Goal: Contribute content: Contribute content

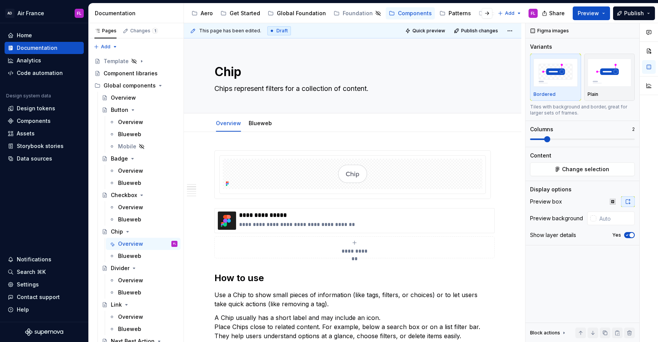
scroll to position [336, 0]
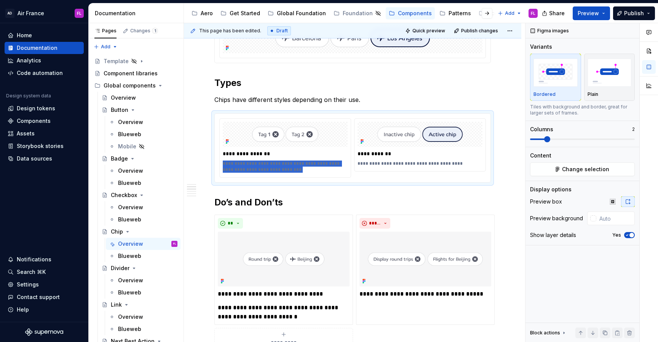
type textarea "*"
click at [283, 170] on p "**********" at bounding box center [286, 167] width 127 height 12
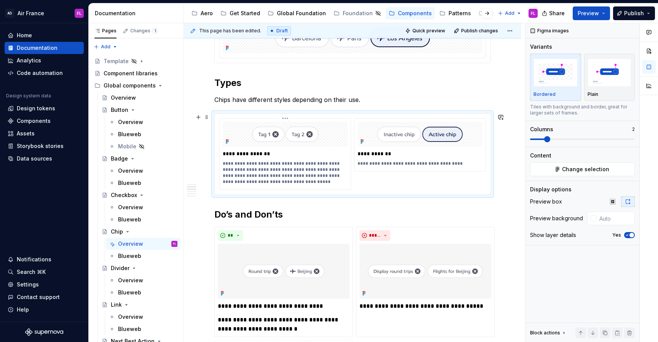
click at [332, 176] on p "**********" at bounding box center [286, 173] width 127 height 24
click at [237, 183] on p "**********" at bounding box center [286, 173] width 127 height 24
click at [281, 181] on p "**********" at bounding box center [286, 173] width 127 height 24
click at [249, 181] on p "**********" at bounding box center [286, 173] width 127 height 24
click at [281, 183] on p "**********" at bounding box center [286, 173] width 127 height 24
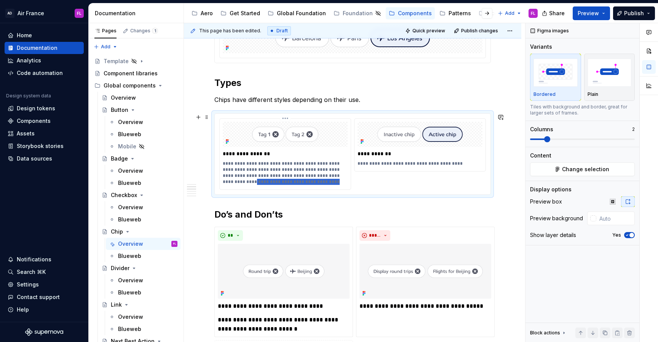
click at [330, 180] on p "**********" at bounding box center [286, 173] width 127 height 24
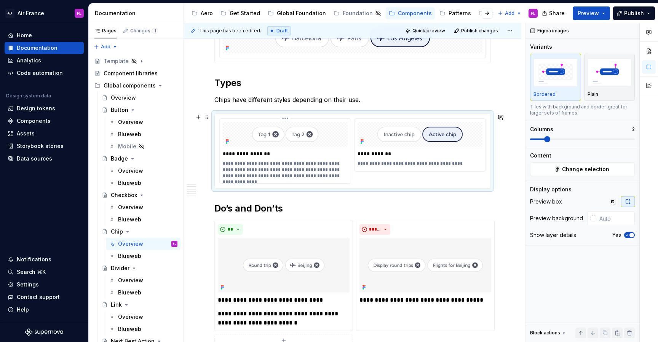
click at [327, 161] on p "**********" at bounding box center [286, 170] width 127 height 18
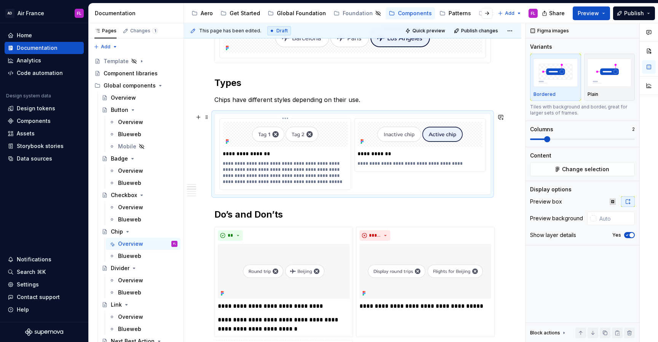
click at [331, 164] on p "**********" at bounding box center [286, 173] width 127 height 24
click at [280, 171] on p "**********" at bounding box center [286, 173] width 127 height 24
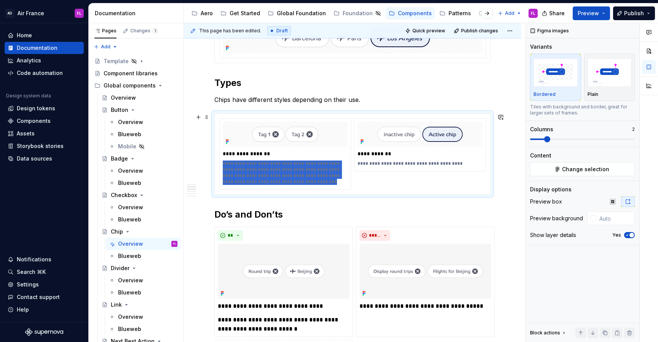
drag, startPoint x: 287, startPoint y: 182, endPoint x: 213, endPoint y: 160, distance: 77.0
click at [214, 160] on div "**********" at bounding box center [352, 153] width 276 height 81
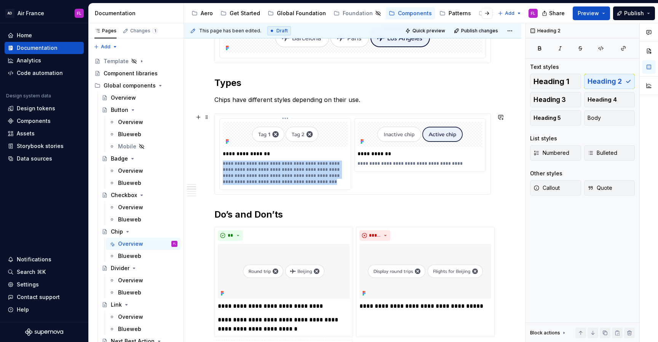
drag, startPoint x: 223, startPoint y: 163, endPoint x: 284, endPoint y: 181, distance: 63.5
click at [284, 181] on p "**********" at bounding box center [286, 173] width 127 height 24
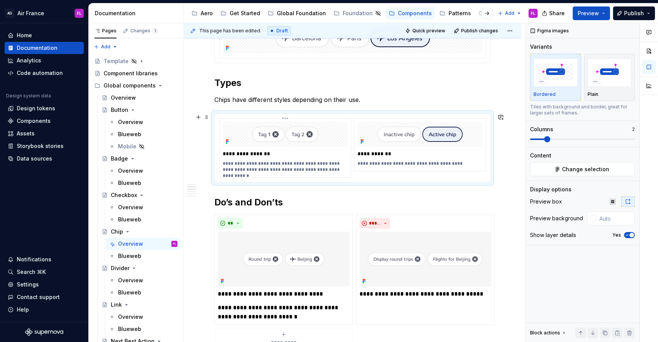
click at [298, 164] on p "**********" at bounding box center [286, 167] width 127 height 12
drag, startPoint x: 280, startPoint y: 171, endPoint x: 365, endPoint y: 177, distance: 84.8
click at [365, 177] on div "**********" at bounding box center [352, 147] width 267 height 59
click at [364, 164] on p "**********" at bounding box center [421, 164] width 127 height 6
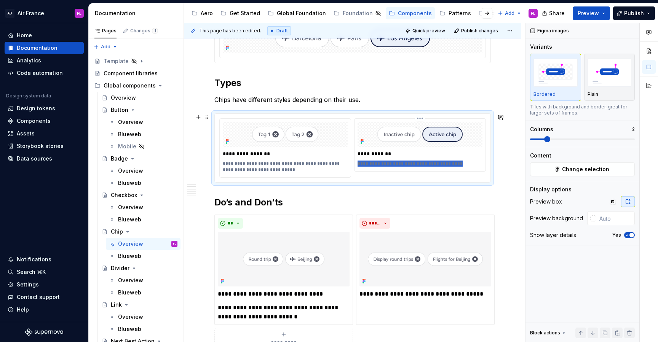
click at [364, 164] on p "**********" at bounding box center [421, 164] width 127 height 6
click at [261, 138] on img at bounding box center [285, 134] width 125 height 25
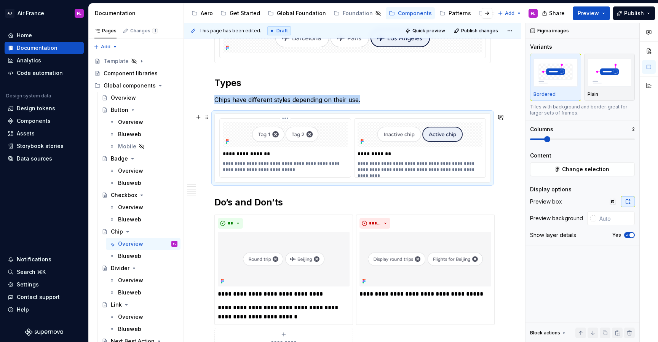
click at [268, 137] on img at bounding box center [285, 134] width 125 height 25
click at [546, 163] on button "Change selection" at bounding box center [582, 170] width 105 height 14
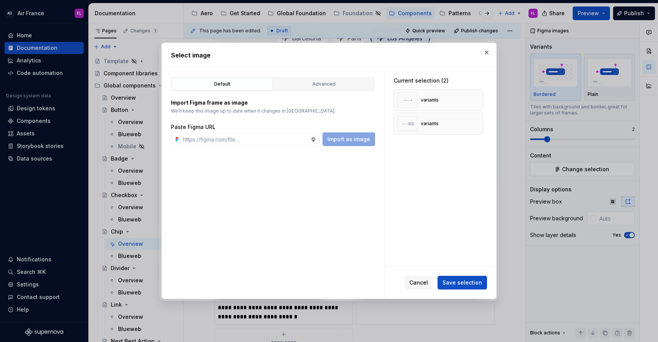
type textarea "*"
click at [477, 98] on button "button" at bounding box center [474, 100] width 11 height 11
drag, startPoint x: 428, startPoint y: 102, endPoint x: 428, endPoint y: 109, distance: 6.9
click at [428, 109] on div "variants" at bounding box center [438, 100] width 89 height 22
click at [435, 109] on div "variants" at bounding box center [438, 100] width 89 height 22
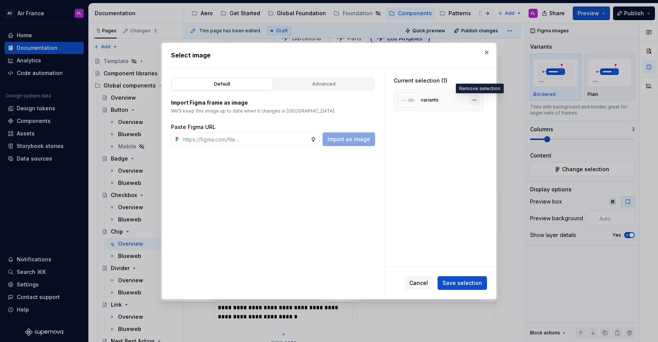
click at [478, 99] on button "button" at bounding box center [474, 100] width 11 height 11
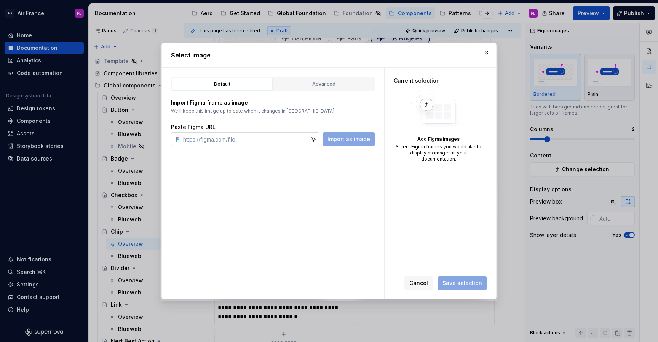
click at [222, 142] on input "text" at bounding box center [245, 140] width 130 height 14
paste input "[URL][DOMAIN_NAME]"
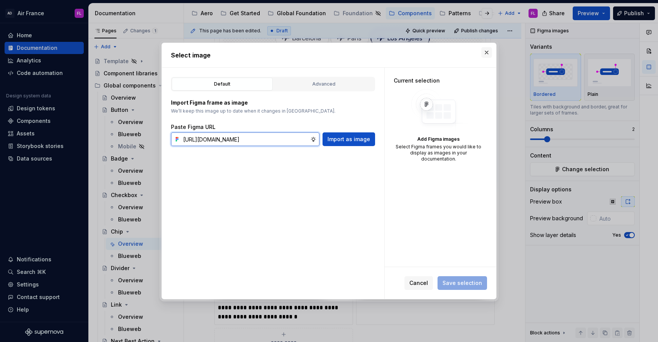
type input "[URL][DOMAIN_NAME]"
click at [487, 53] on button "button" at bounding box center [486, 52] width 11 height 11
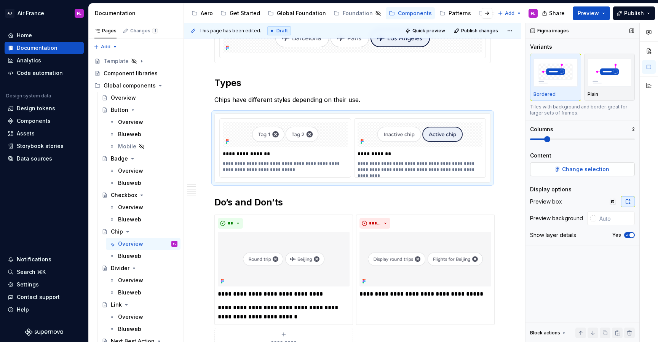
click at [590, 170] on span "Change selection" at bounding box center [585, 170] width 47 height 8
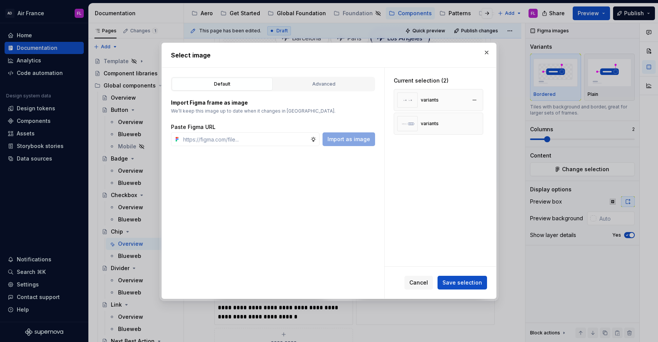
click at [419, 104] on div "variants" at bounding box center [418, 100] width 42 height 15
click at [405, 101] on img at bounding box center [407, 100] width 21 height 15
click at [304, 87] on div "Advanced" at bounding box center [324, 84] width 96 height 8
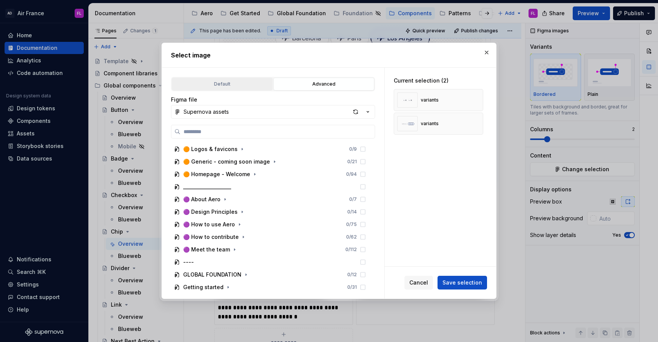
click at [231, 83] on div "Default" at bounding box center [222, 84] width 96 height 8
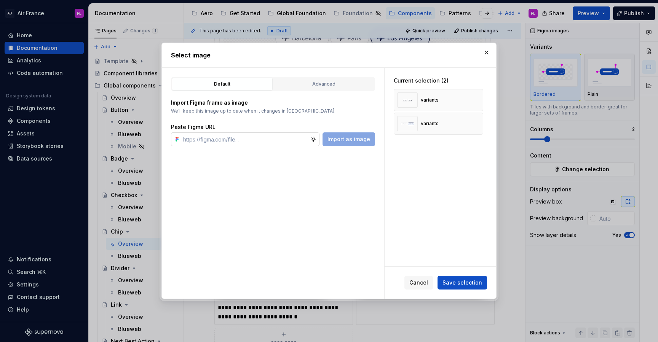
click at [231, 141] on input "text" at bounding box center [245, 140] width 130 height 14
paste input "[URL][DOMAIN_NAME]"
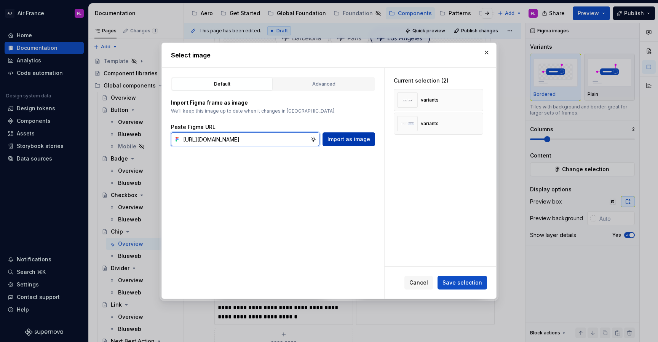
type input "[URL][DOMAIN_NAME]"
click at [338, 139] on span "Import as image" at bounding box center [349, 140] width 43 height 8
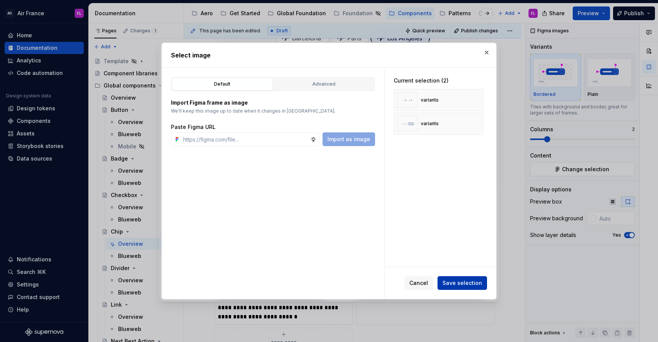
click at [461, 283] on span "Save selection" at bounding box center [463, 284] width 40 height 8
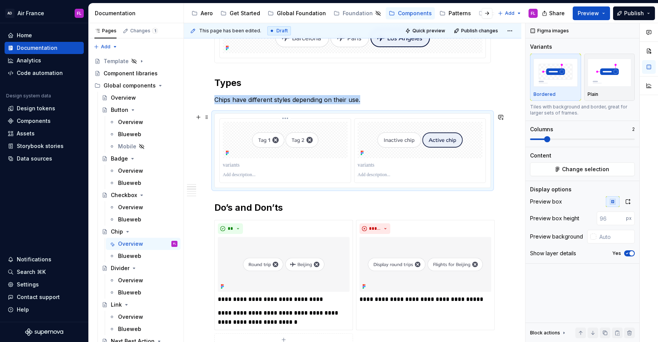
click at [283, 142] on img at bounding box center [285, 140] width 125 height 25
click at [572, 173] on button "Change selection" at bounding box center [582, 170] width 105 height 14
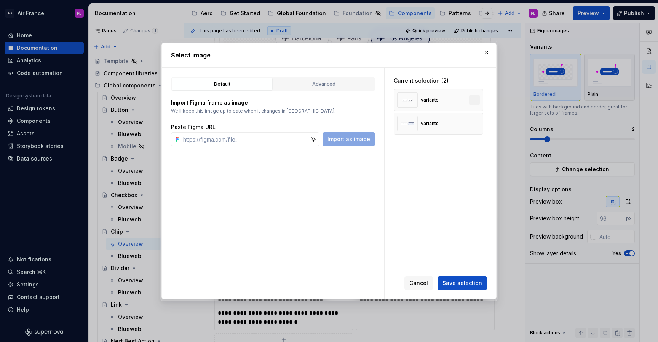
click at [480, 101] on button "button" at bounding box center [474, 100] width 11 height 11
click at [220, 140] on input "text" at bounding box center [245, 140] width 130 height 14
paste input "[URL][DOMAIN_NAME]"
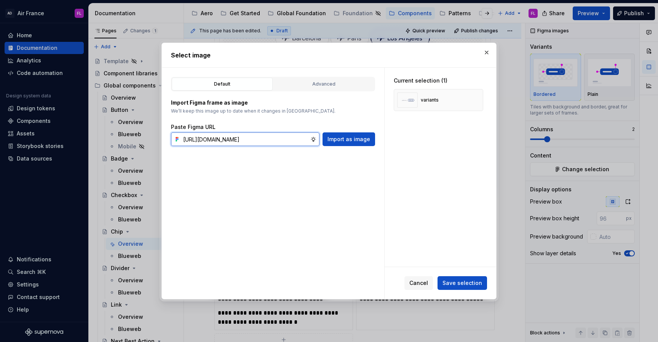
scroll to position [0, 187]
type input "[URL][DOMAIN_NAME]"
click at [341, 142] on span "Import as image" at bounding box center [349, 140] width 43 height 8
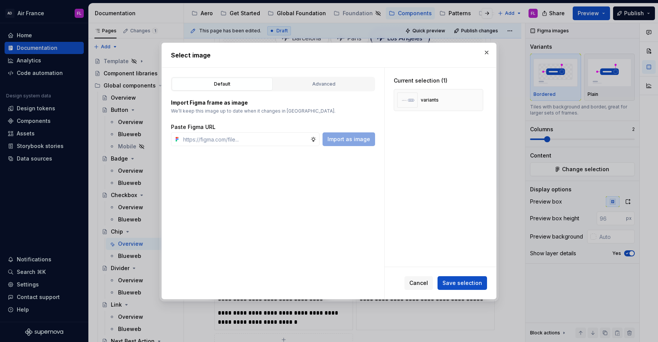
type textarea "*"
click at [251, 140] on input "text" at bounding box center [245, 140] width 130 height 14
paste input "[URL][DOMAIN_NAME]"
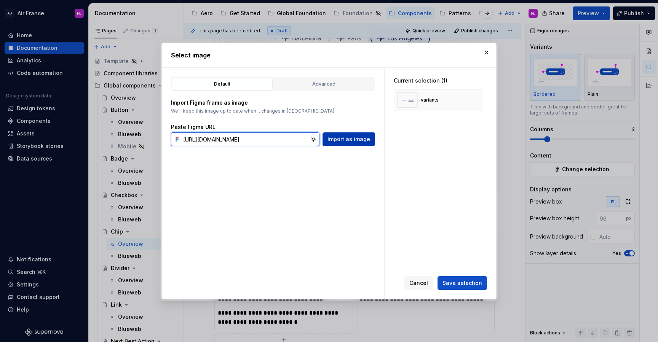
type input "[URL][DOMAIN_NAME]"
click at [329, 139] on button "Import as image" at bounding box center [349, 140] width 53 height 14
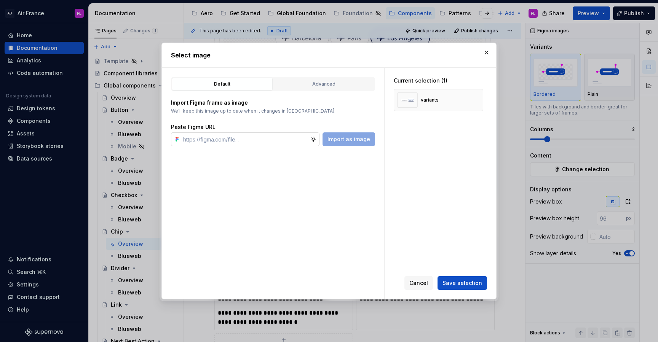
click at [294, 139] on input "text" at bounding box center [245, 140] width 130 height 14
click at [363, 139] on div "Import as image" at bounding box center [349, 140] width 53 height 14
click at [299, 143] on input "text" at bounding box center [245, 140] width 130 height 14
paste input "[URL][DOMAIN_NAME]"
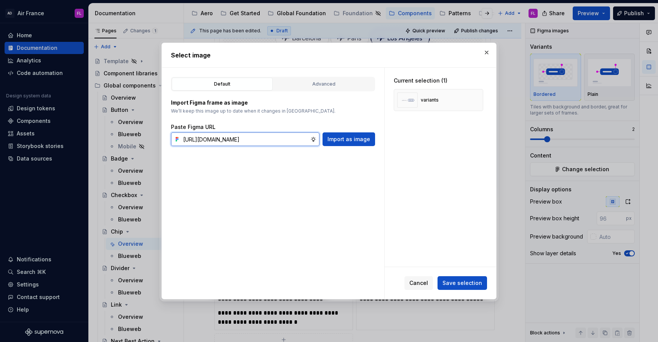
scroll to position [0, 187]
type input "[URL][DOMAIN_NAME]"
click at [347, 137] on span "Import as image" at bounding box center [349, 140] width 43 height 8
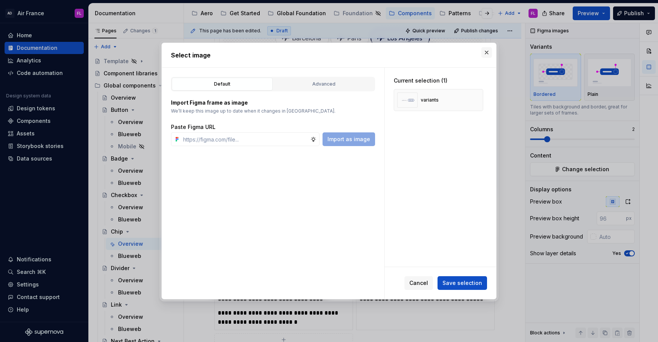
click at [489, 53] on button "button" at bounding box center [486, 52] width 11 height 11
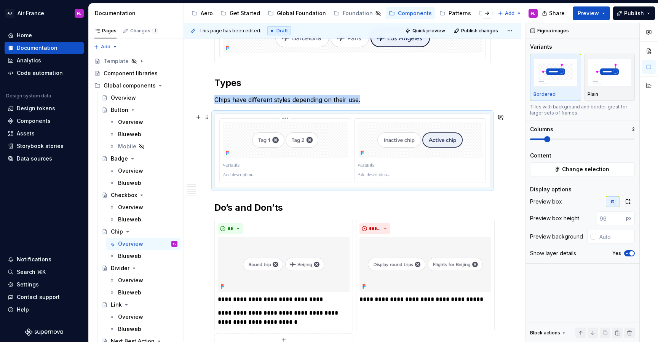
click at [259, 153] on div at bounding box center [285, 140] width 125 height 37
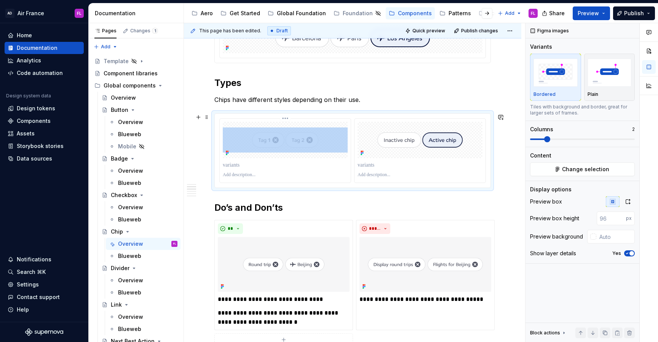
click at [259, 153] on div at bounding box center [285, 140] width 125 height 37
click at [592, 172] on span "Change selection" at bounding box center [585, 170] width 47 height 8
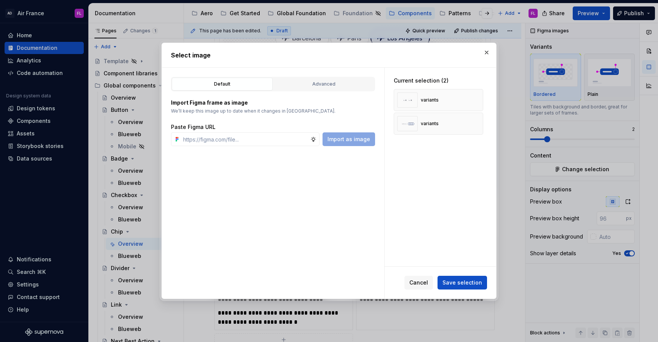
type textarea "*"
click at [475, 101] on button "button" at bounding box center [474, 100] width 11 height 11
click at [475, 118] on button "button" at bounding box center [474, 123] width 11 height 11
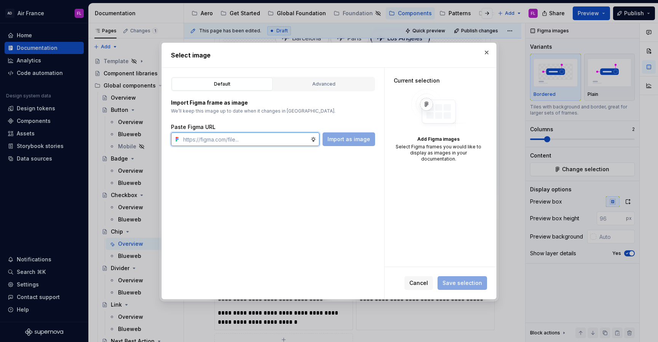
click at [278, 135] on input "text" at bounding box center [245, 140] width 130 height 14
paste input "[URL][DOMAIN_NAME]"
type input "[URL][DOMAIN_NAME]"
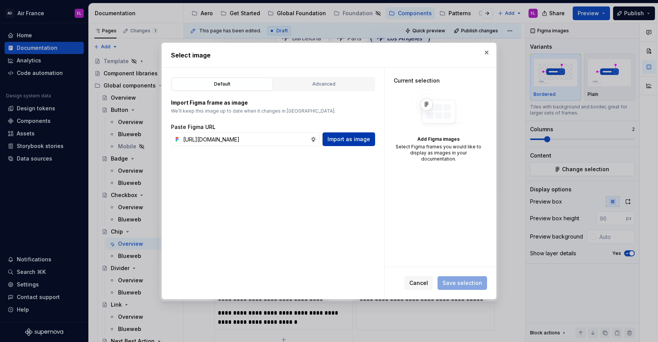
scroll to position [0, 0]
click at [348, 140] on span "Import as image" at bounding box center [349, 140] width 43 height 8
click at [252, 143] on input "text" at bounding box center [245, 140] width 130 height 14
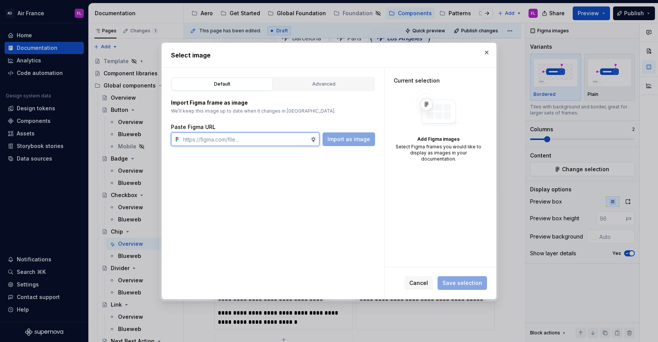
paste input "[URL][DOMAIN_NAME]"
type input "[URL][DOMAIN_NAME]"
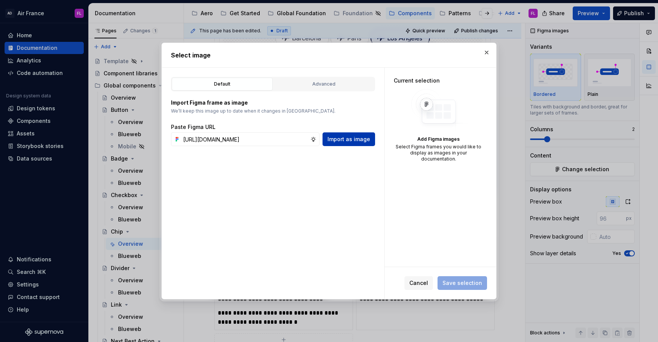
scroll to position [0, 0]
click at [344, 142] on span "Import as image" at bounding box center [349, 140] width 43 height 8
click at [318, 86] on div "Advanced" at bounding box center [324, 84] width 96 height 8
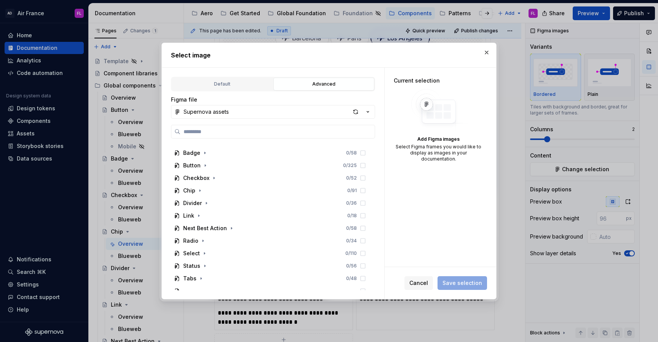
scroll to position [420, 0]
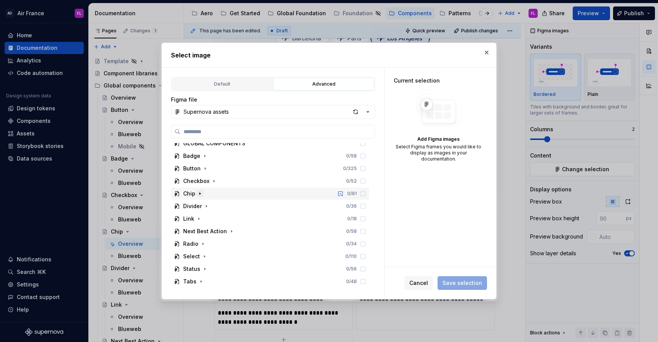
click at [201, 194] on icon "button" at bounding box center [200, 194] width 6 height 6
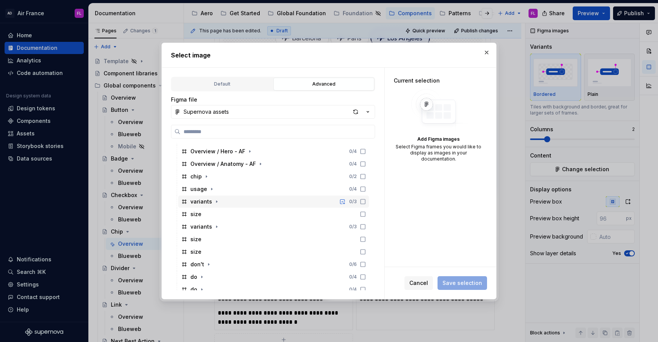
scroll to position [529, 0]
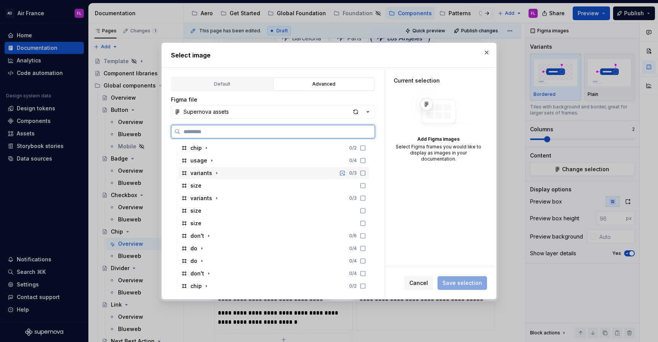
click at [200, 176] on div "variants" at bounding box center [201, 173] width 22 height 8
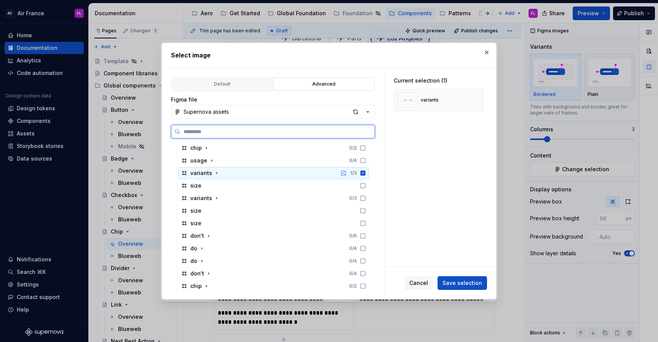
click at [366, 172] on icon at bounding box center [363, 173] width 5 height 5
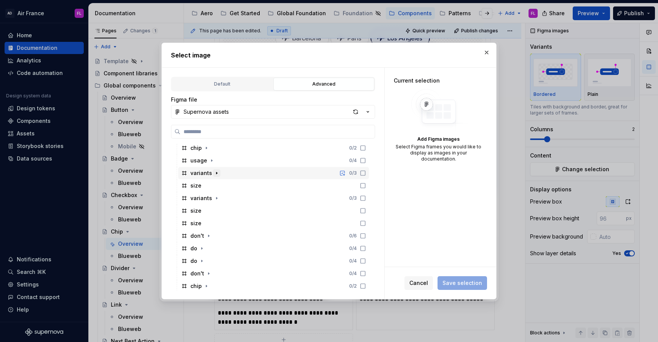
click at [216, 171] on icon "button" at bounding box center [217, 173] width 6 height 6
click at [214, 176] on icon "button" at bounding box center [217, 173] width 6 height 6
click at [217, 198] on icon "button" at bounding box center [217, 198] width 6 height 6
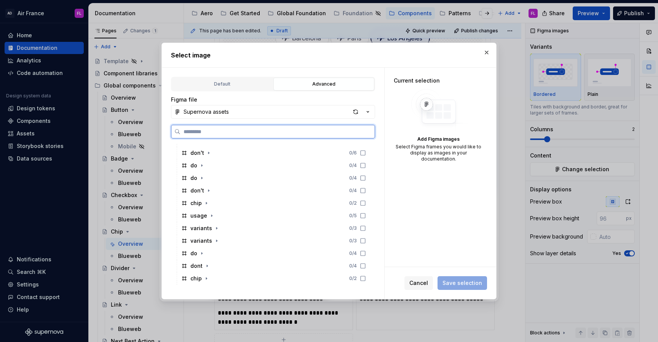
scroll to position [613, 0]
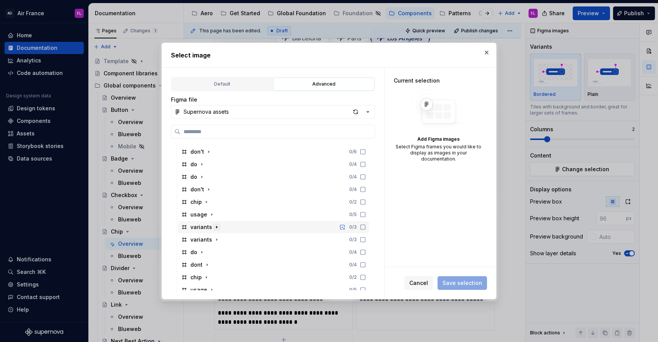
click at [216, 227] on icon "button" at bounding box center [217, 227] width 6 height 6
click at [216, 227] on icon "button" at bounding box center [217, 227] width 2 height 1
click at [216, 238] on icon "button" at bounding box center [217, 240] width 6 height 6
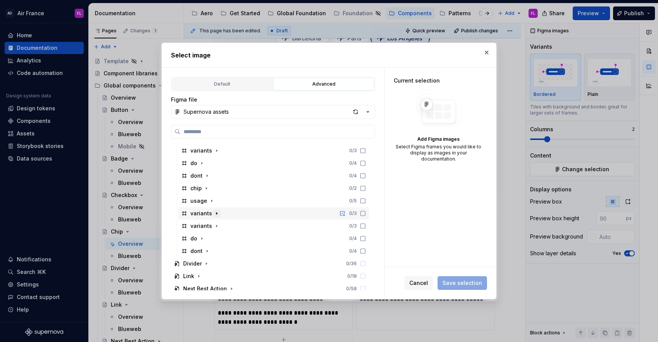
click at [214, 213] on icon "button" at bounding box center [217, 214] width 6 height 6
click at [214, 228] on icon "button" at bounding box center [217, 226] width 6 height 6
click at [216, 226] on icon "button" at bounding box center [217, 226] width 2 height 1
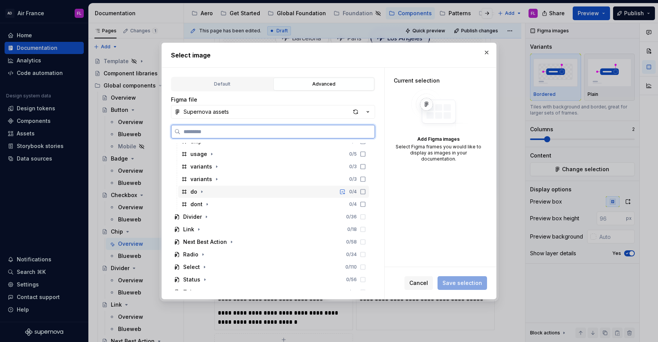
scroll to position [750, 0]
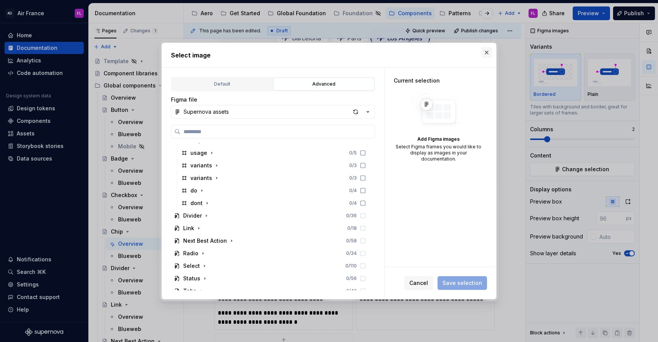
click at [486, 51] on button "button" at bounding box center [486, 52] width 11 height 11
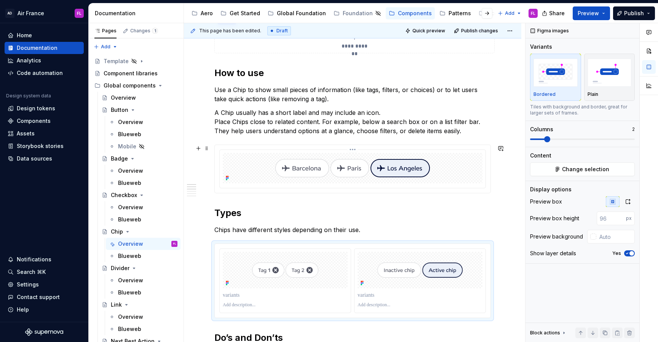
scroll to position [297, 0]
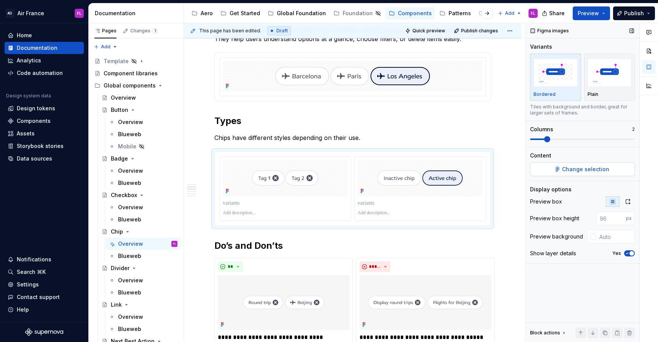
click at [600, 169] on span "Change selection" at bounding box center [585, 170] width 47 height 8
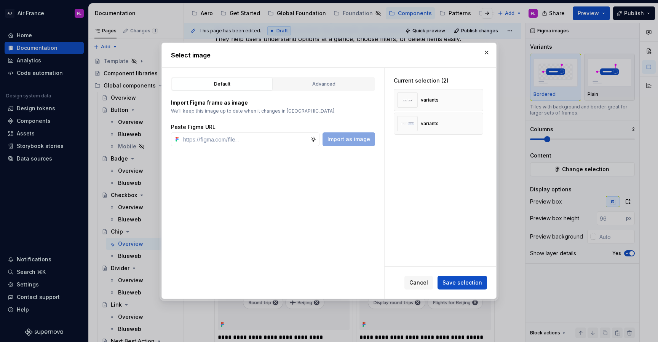
type textarea "*"
type input "[URL][DOMAIN_NAME]"
click at [327, 138] on button "Import as image" at bounding box center [349, 140] width 53 height 14
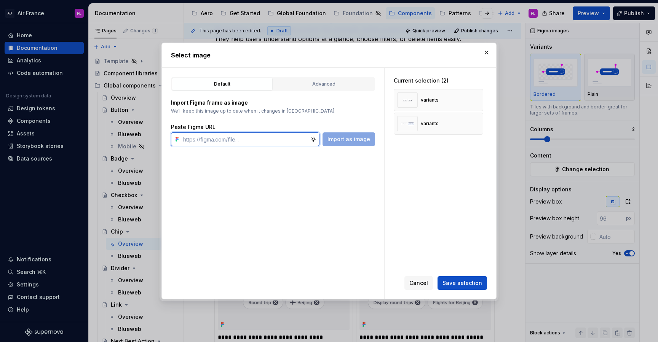
click at [297, 143] on input "text" at bounding box center [245, 140] width 130 height 14
click at [488, 53] on button "button" at bounding box center [486, 52] width 11 height 11
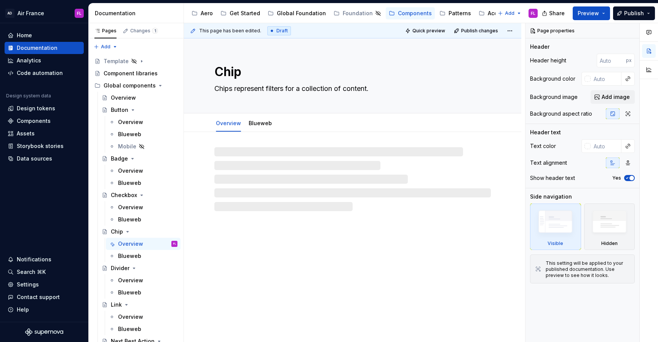
type textarea "*"
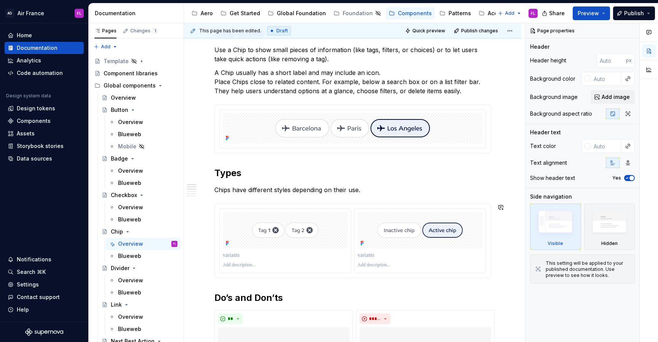
scroll to position [253, 0]
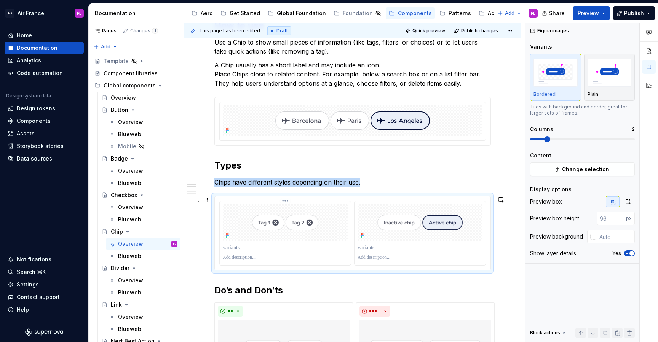
click at [266, 240] on div at bounding box center [285, 223] width 125 height 37
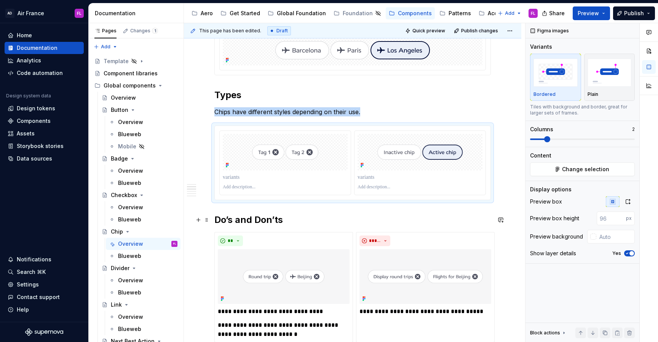
scroll to position [307, 0]
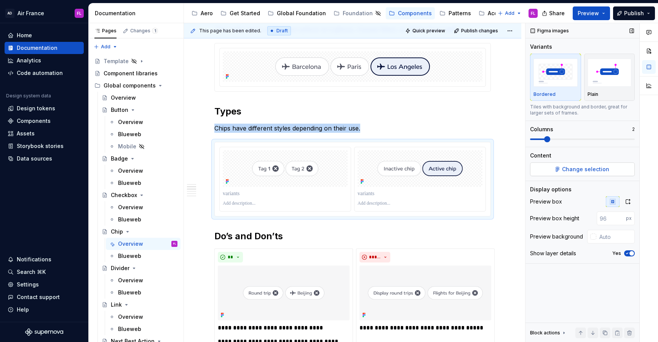
click at [576, 171] on span "Change selection" at bounding box center [585, 170] width 47 height 8
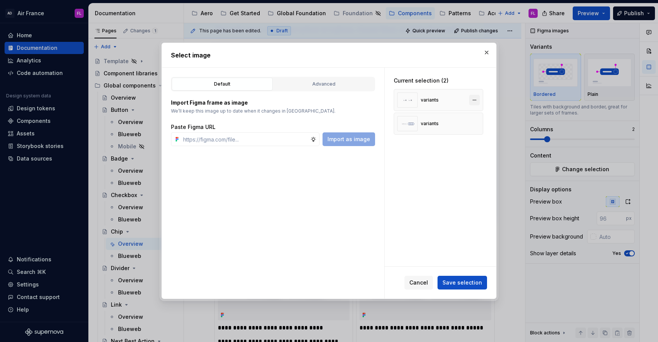
click at [478, 100] on button "button" at bounding box center [474, 100] width 11 height 11
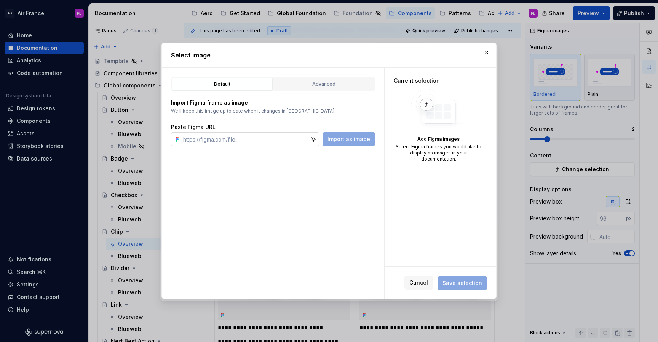
click at [220, 145] on input "text" at bounding box center [245, 140] width 130 height 14
paste input "[URL][DOMAIN_NAME]"
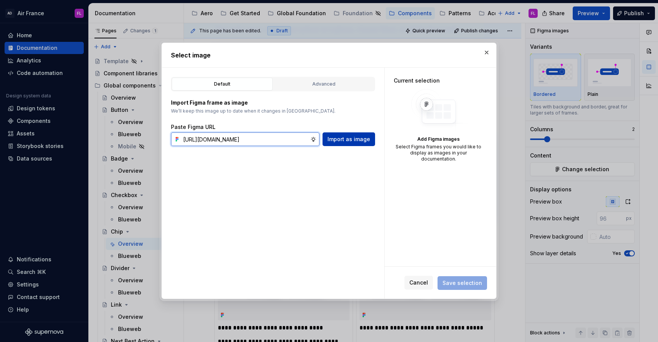
type input "[URL][DOMAIN_NAME]"
click at [337, 137] on span "Import as image" at bounding box center [349, 140] width 43 height 8
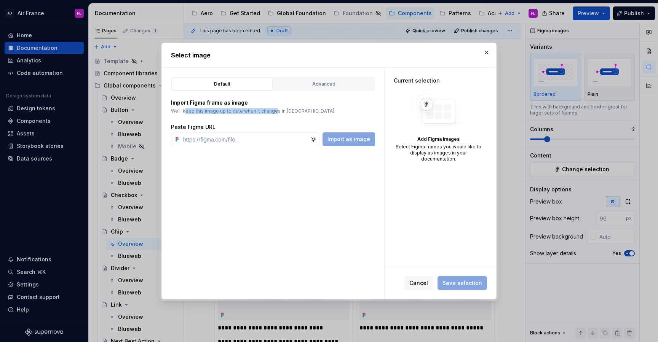
drag, startPoint x: 274, startPoint y: 113, endPoint x: 185, endPoint y: 114, distance: 88.4
click at [185, 114] on p "We’ll keep this image up to date when it changes in [GEOGRAPHIC_DATA]." at bounding box center [273, 111] width 204 height 6
drag, startPoint x: 181, startPoint y: 113, endPoint x: 287, endPoint y: 115, distance: 105.9
click at [287, 115] on div "Import Figma frame as image We’ll keep this image up to date when it changes in…" at bounding box center [273, 122] width 204 height 47
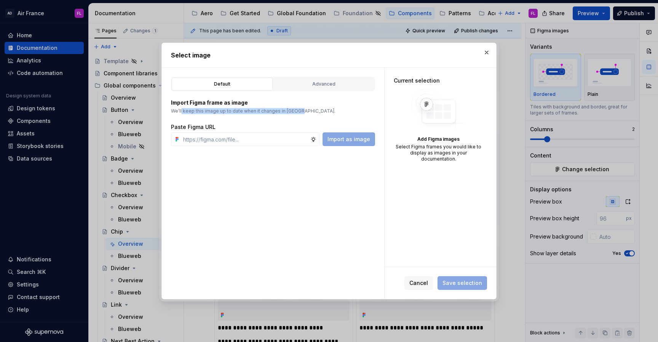
click at [287, 115] on div "Import Figma frame as image We’ll keep this image up to date when it changes in…" at bounding box center [273, 122] width 204 height 47
click at [272, 138] on input "text" at bounding box center [245, 140] width 130 height 14
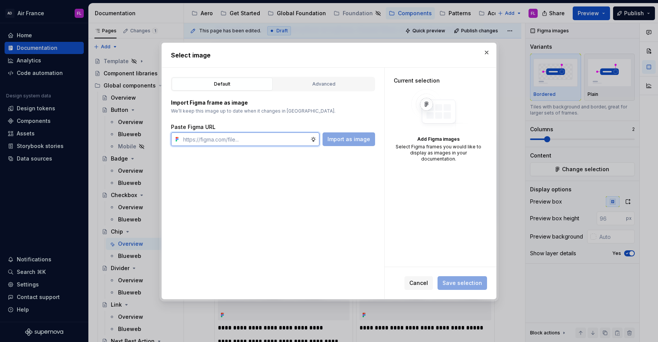
paste input "https://www.figma.com/design/kfPV9M0mDLxW9WQiNzP0S1/Supernova-assets?node-id=27…"
type input "https://www.figma.com/design/kfPV9M0mDLxW9WQiNzP0S1/Supernova-assets?node-id=27…"
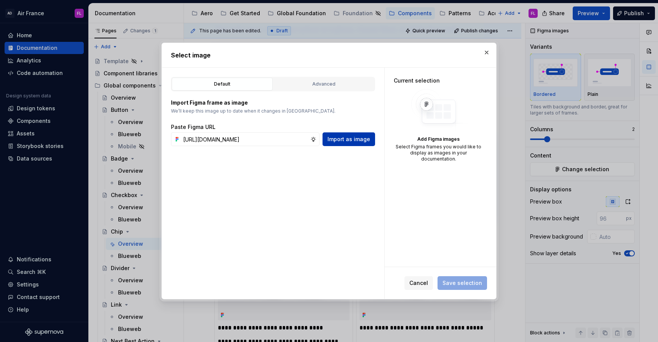
click at [358, 142] on span "Import as image" at bounding box center [349, 140] width 43 height 8
click at [489, 56] on button "button" at bounding box center [486, 52] width 11 height 11
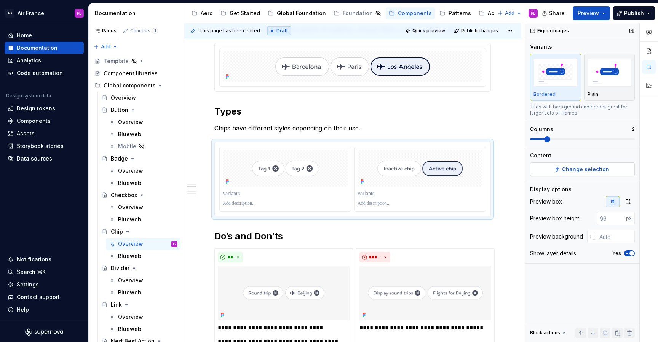
click at [545, 169] on button "Change selection" at bounding box center [582, 170] width 105 height 14
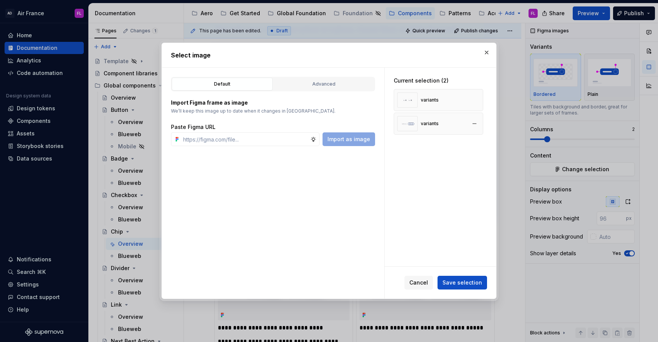
click at [419, 123] on div "variants" at bounding box center [418, 123] width 42 height 15
click at [403, 123] on img at bounding box center [407, 123] width 21 height 15
click at [272, 133] on input "text" at bounding box center [245, 140] width 130 height 14
paste input "https://www.figma.com/design/kfPV9M0mDLxW9WQiNzP0S1/Supernova-assets?node-id=27…"
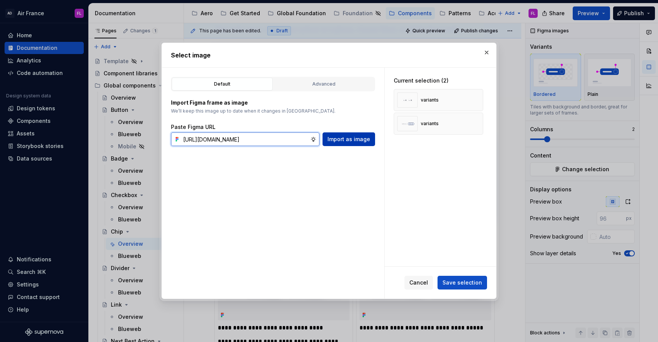
type input "https://www.figma.com/design/kfPV9M0mDLxW9WQiNzP0S1/Supernova-assets?node-id=27…"
click at [336, 139] on span "Import as image" at bounding box center [349, 140] width 43 height 8
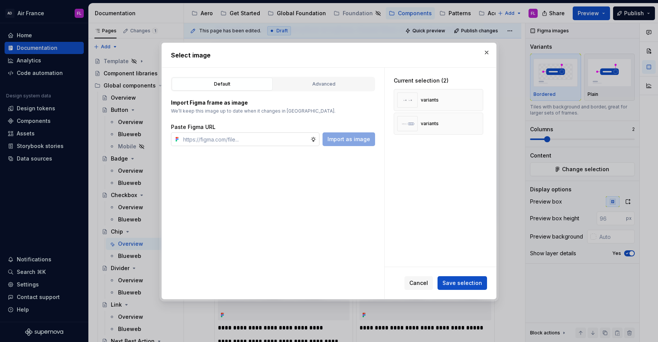
click at [239, 143] on input "text" at bounding box center [245, 140] width 130 height 14
paste input "[URL][DOMAIN_NAME]"
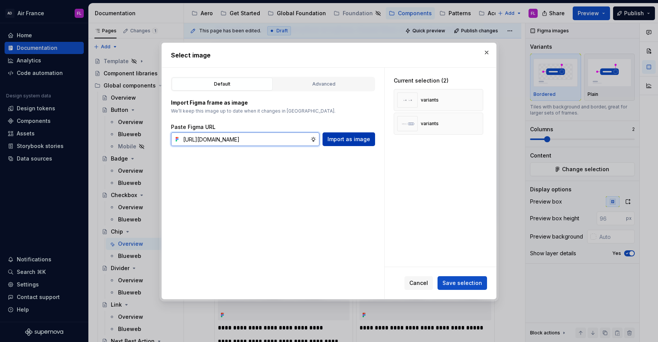
type input "[URL][DOMAIN_NAME]"
click at [331, 137] on span "Import as image" at bounding box center [349, 140] width 43 height 8
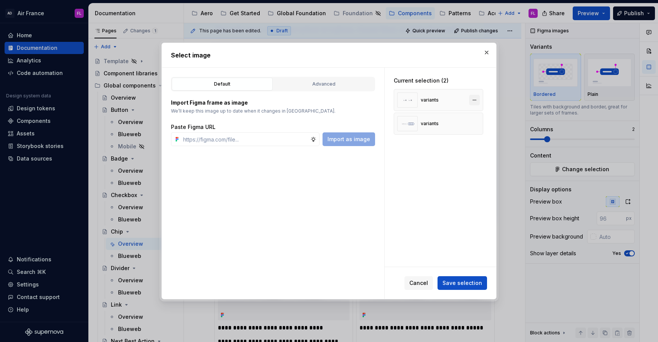
click at [476, 99] on button "button" at bounding box center [474, 100] width 11 height 11
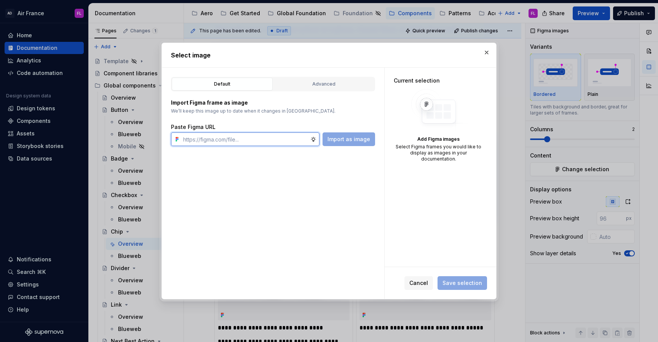
click at [251, 137] on input "text" at bounding box center [245, 140] width 130 height 14
paste input "[URL][DOMAIN_NAME]"
type input "[URL][DOMAIN_NAME]"
click at [350, 132] on div "Paste Figma URL https://www.figma.com/design/kfPV9M0mDLxW9WQiNzP0S1/Supernova-a…" at bounding box center [273, 134] width 204 height 23
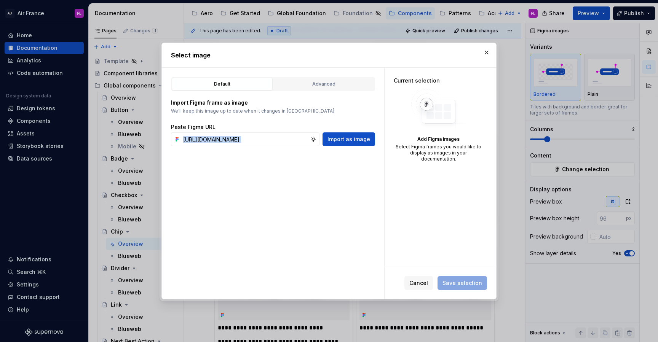
scroll to position [0, 0]
click at [349, 141] on span "Import as image" at bounding box center [349, 140] width 43 height 8
click at [254, 241] on div "Default Advanced Import Figma frame as image We’ll keep this image up to date w…" at bounding box center [273, 183] width 222 height 231
type textarea "*"
click at [263, 142] on input "text" at bounding box center [245, 140] width 130 height 14
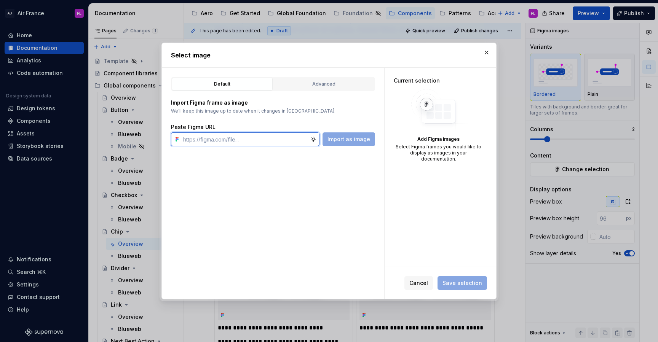
paste input "[URL][DOMAIN_NAME]"
type input "[URL][DOMAIN_NAME]"
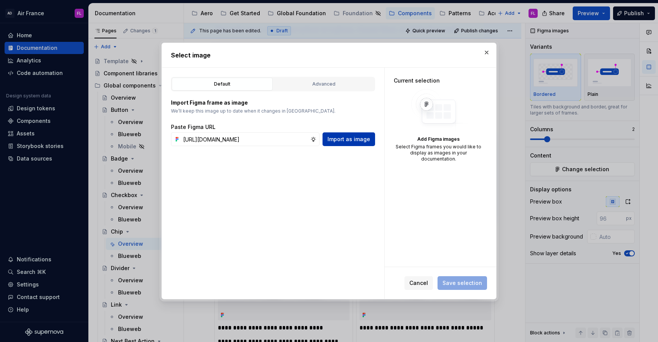
scroll to position [0, 0]
click at [347, 145] on button "Import as image" at bounding box center [349, 140] width 53 height 14
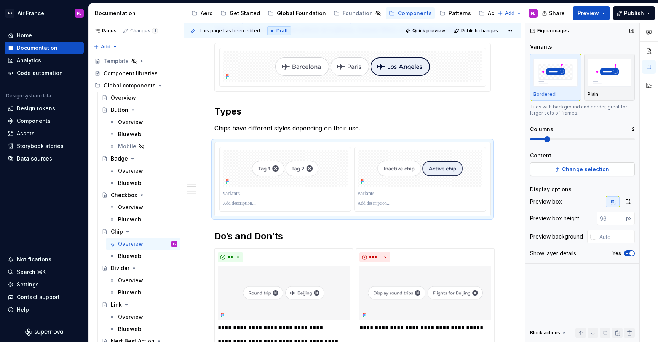
click at [588, 163] on button "Change selection" at bounding box center [582, 170] width 105 height 14
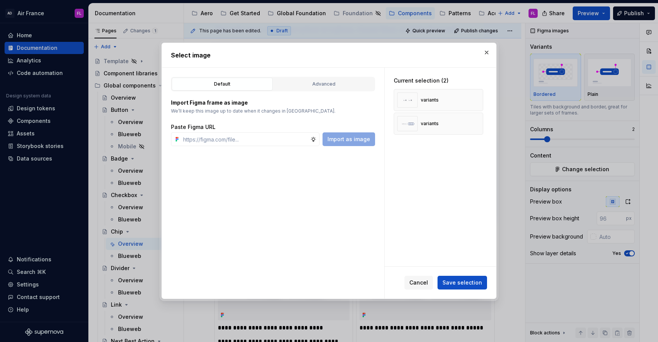
type textarea "*"
type input "[URL][DOMAIN_NAME]"
click at [365, 142] on span "Import as image" at bounding box center [349, 140] width 43 height 8
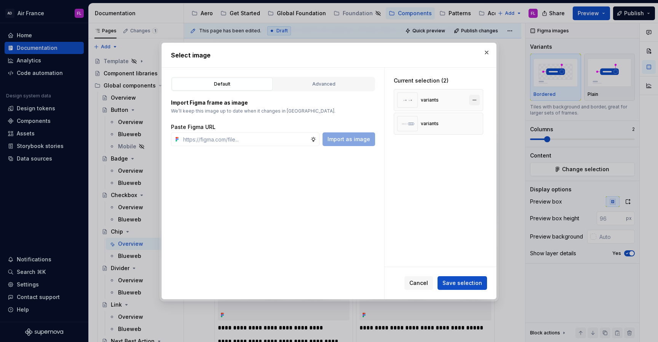
click at [474, 103] on button "button" at bounding box center [474, 100] width 11 height 11
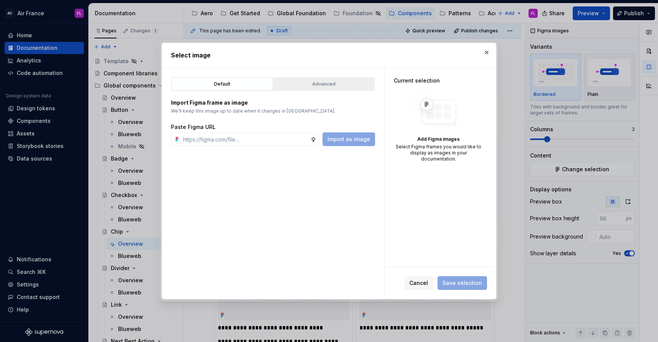
click at [314, 88] on button "Advanced" at bounding box center [323, 84] width 101 height 13
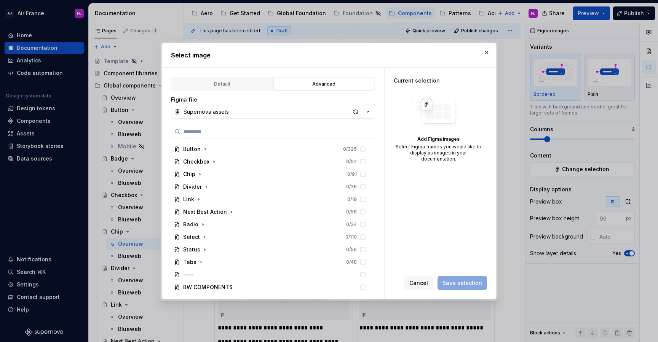
scroll to position [452, 0]
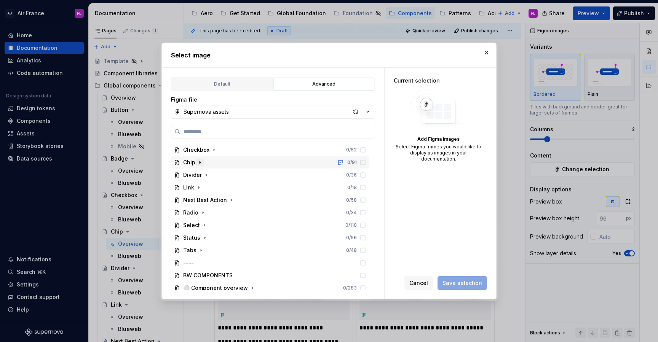
click at [201, 162] on icon "button" at bounding box center [200, 163] width 6 height 6
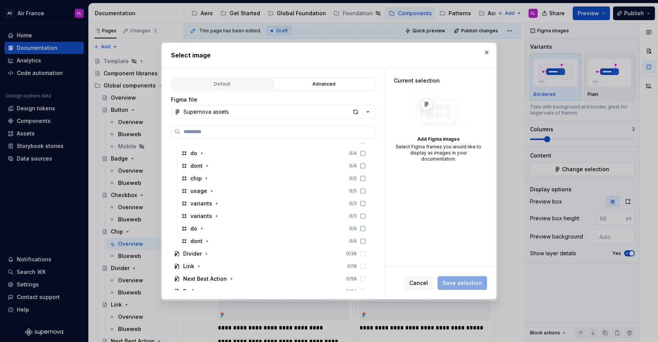
scroll to position [708, 0]
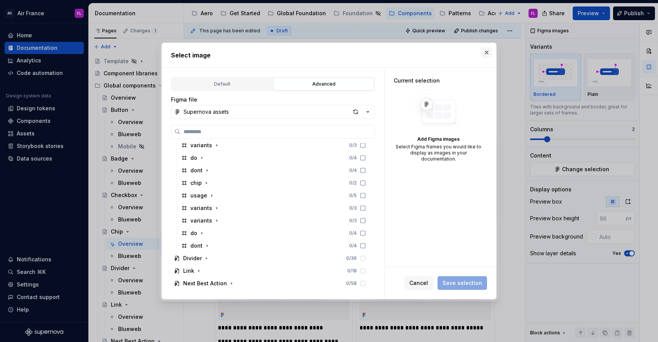
click at [486, 54] on button "button" at bounding box center [486, 52] width 11 height 11
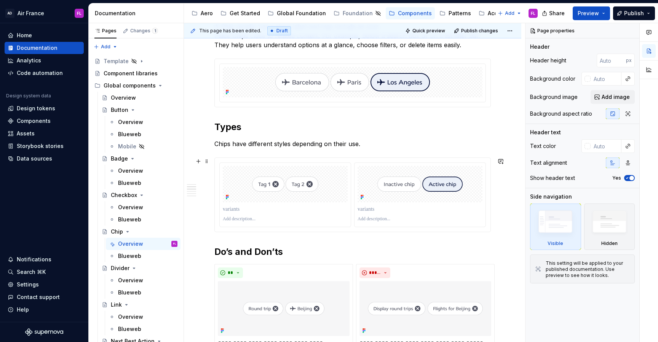
scroll to position [292, 0]
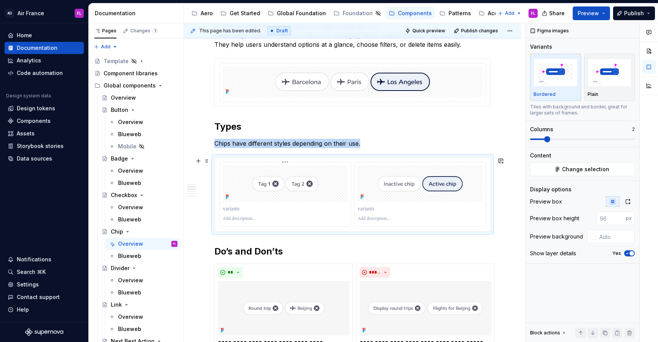
click at [246, 197] on div at bounding box center [285, 184] width 125 height 37
click at [564, 170] on span "Change selection" at bounding box center [585, 170] width 47 height 8
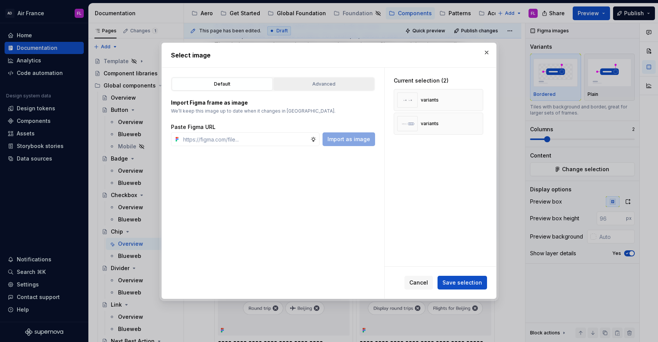
click at [324, 86] on div "Advanced" at bounding box center [324, 84] width 96 height 8
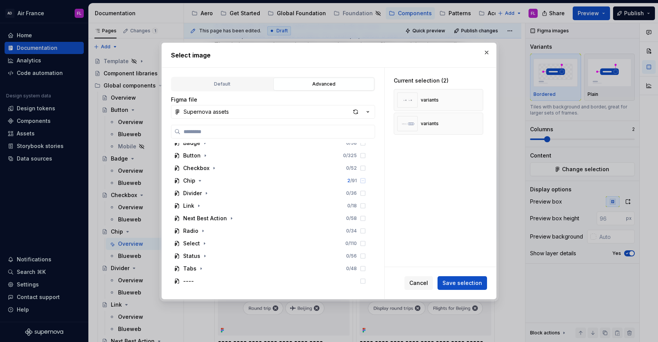
scroll to position [429, 0]
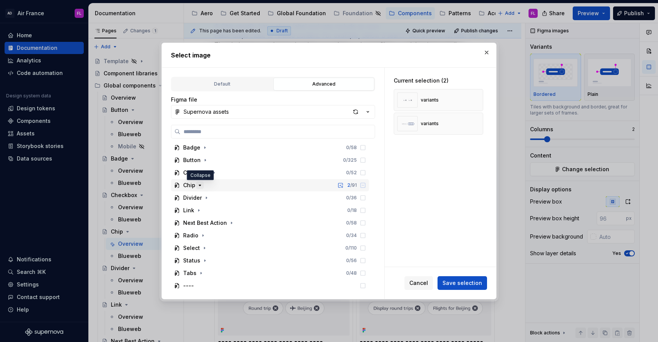
click at [200, 186] on icon "button" at bounding box center [200, 185] width 6 height 6
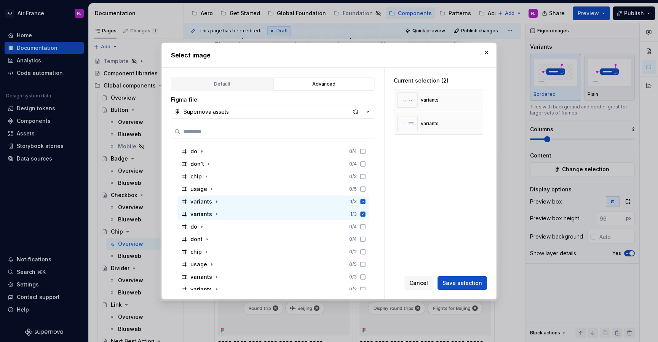
scroll to position [639, 0]
click at [366, 203] on icon at bounding box center [363, 201] width 5 height 5
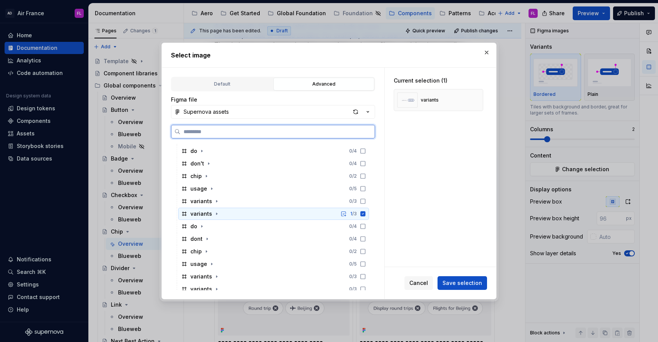
click at [366, 217] on icon at bounding box center [363, 214] width 6 height 6
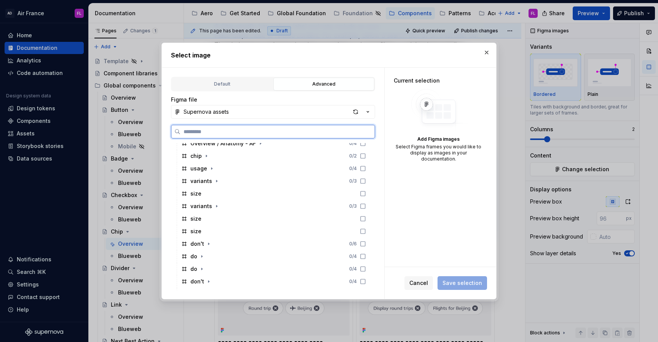
scroll to position [515, 0]
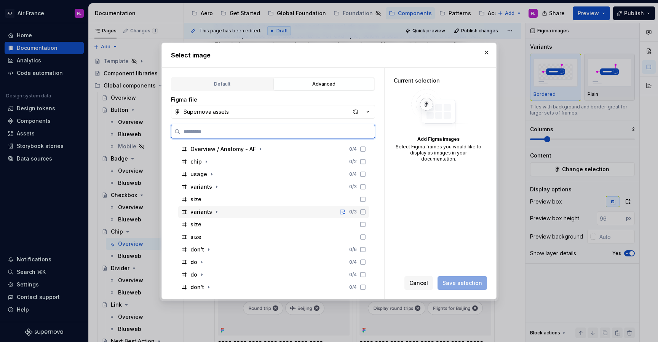
click at [366, 212] on icon at bounding box center [363, 212] width 6 height 6
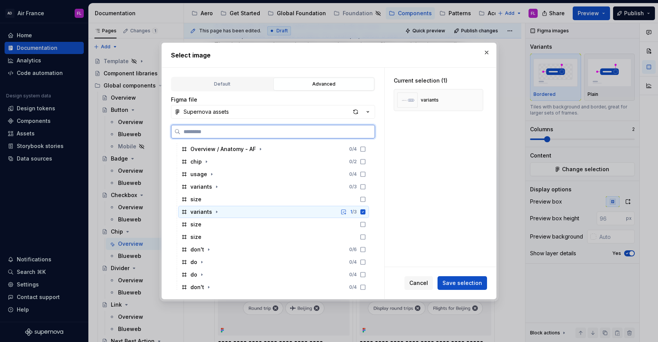
click at [366, 213] on icon at bounding box center [363, 212] width 5 height 5
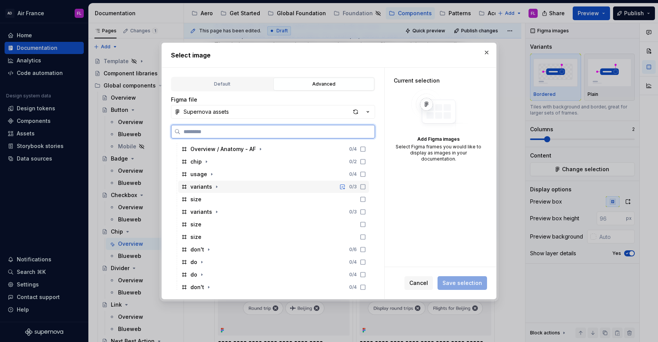
click at [365, 186] on icon at bounding box center [363, 187] width 5 height 5
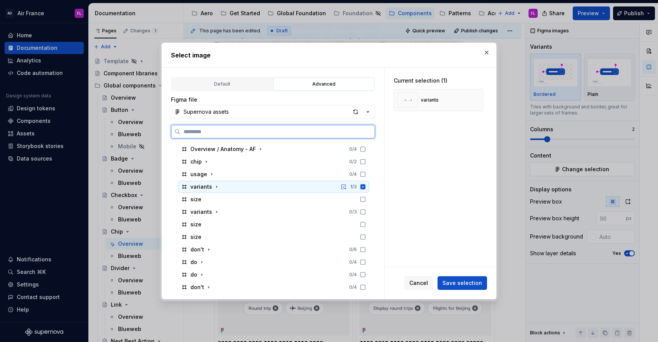
click at [366, 189] on icon at bounding box center [363, 187] width 5 height 5
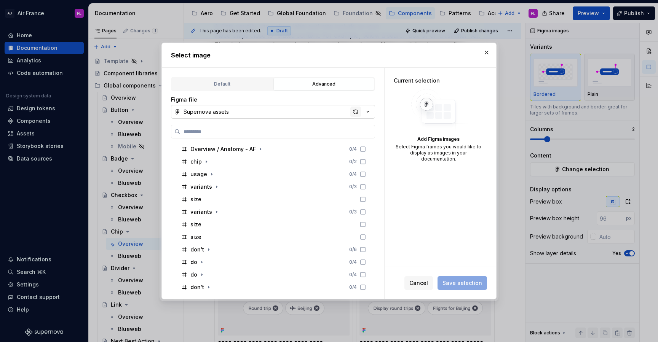
click at [357, 113] on div "button" at bounding box center [355, 112] width 11 height 11
type textarea "*"
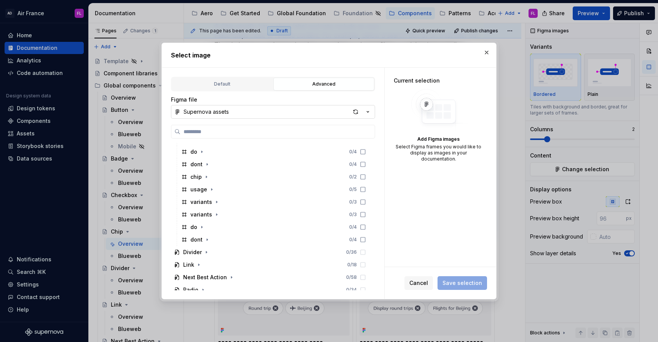
scroll to position [703, 0]
click at [215, 210] on icon "button" at bounding box center [217, 213] width 6 height 6
click at [216, 213] on icon "button" at bounding box center [217, 213] width 2 height 1
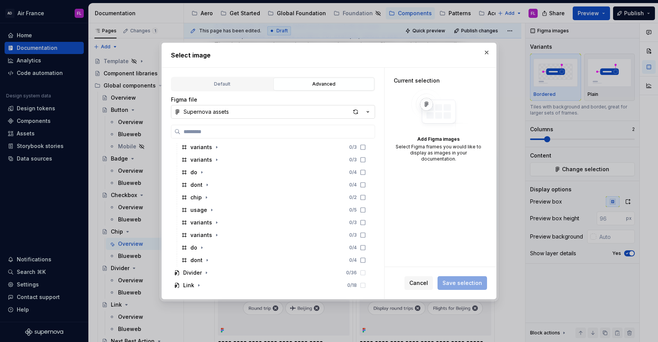
scroll to position [694, 0]
click at [214, 235] on icon "button" at bounding box center [217, 235] width 6 height 6
click at [215, 224] on icon "button" at bounding box center [217, 222] width 6 height 6
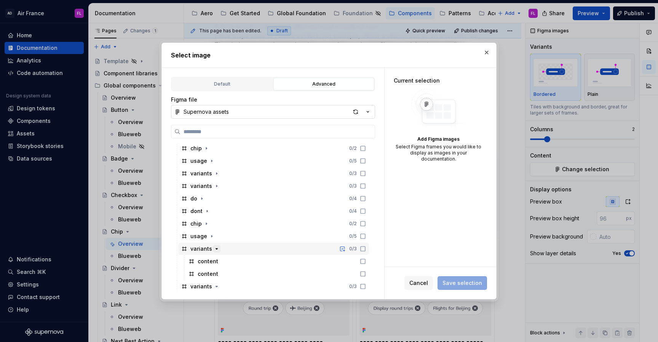
scroll to position [661, 0]
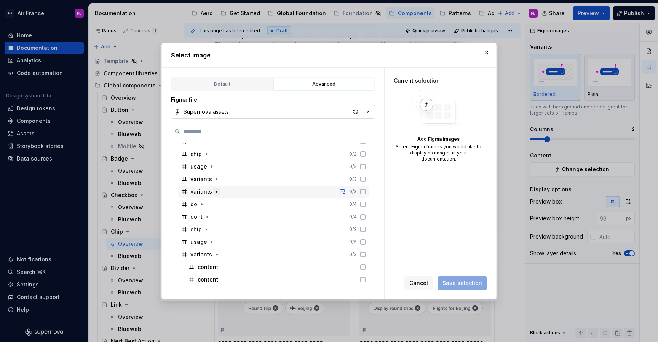
click at [216, 193] on icon "button" at bounding box center [217, 192] width 6 height 6
click at [217, 181] on icon "button" at bounding box center [217, 179] width 6 height 6
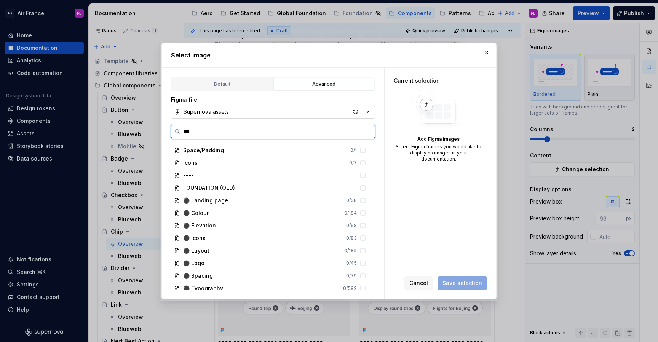
scroll to position [0, 0]
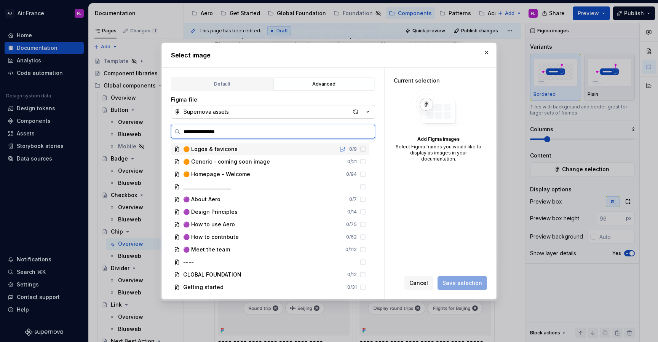
type input "**********"
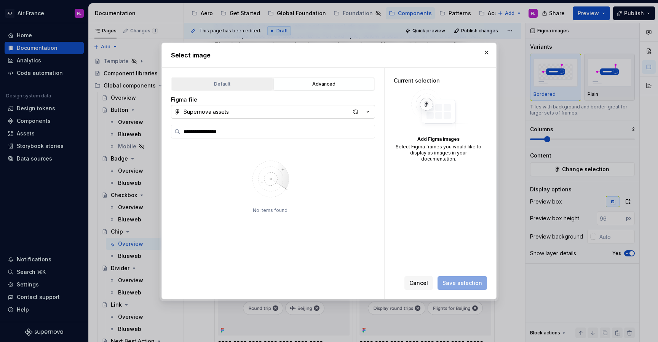
click at [200, 86] on div "Default" at bounding box center [222, 84] width 96 height 8
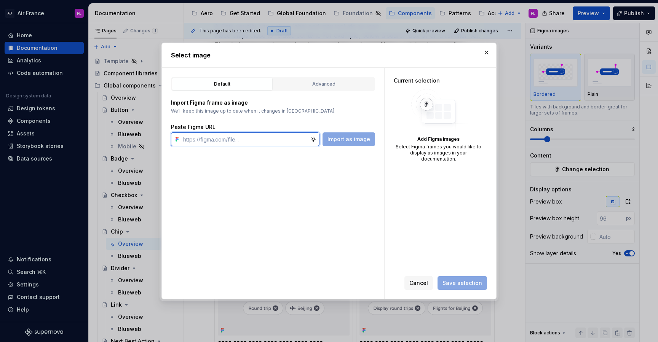
click at [218, 134] on input "text" at bounding box center [245, 140] width 130 height 14
paste input "[URL][DOMAIN_NAME]"
type input "[URL][DOMAIN_NAME]"
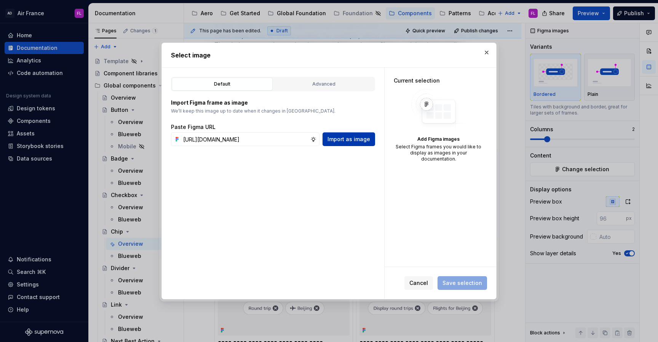
click at [346, 135] on button "Import as image" at bounding box center [349, 140] width 53 height 14
click at [486, 55] on button "button" at bounding box center [486, 52] width 11 height 11
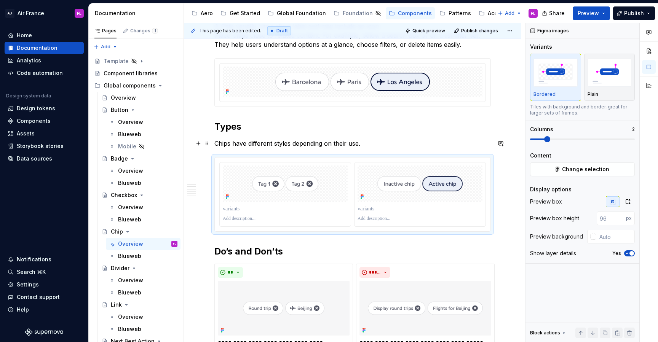
click at [317, 143] on p "Chips have different styles depending on their use." at bounding box center [352, 143] width 276 height 9
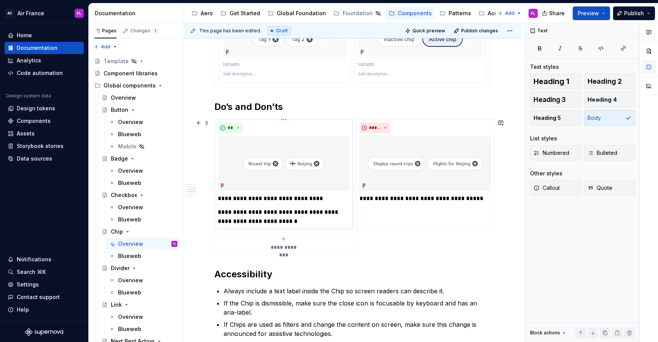
scroll to position [431, 0]
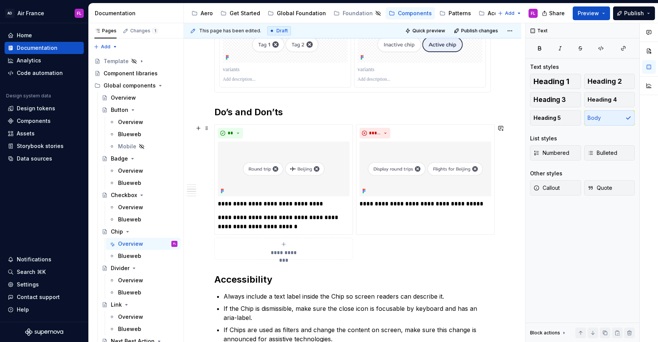
click at [284, 245] on icon "submit" at bounding box center [283, 244] width 3 height 3
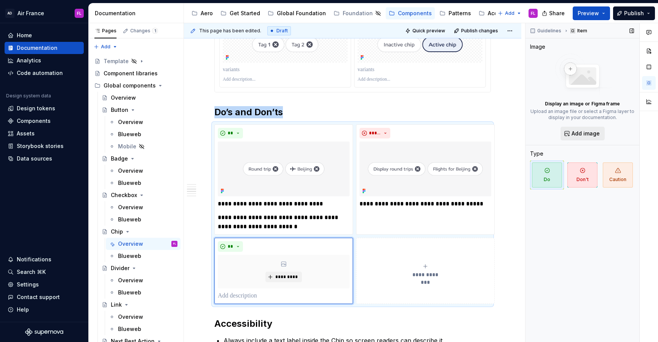
click at [574, 134] on span "Add image" at bounding box center [586, 134] width 28 height 8
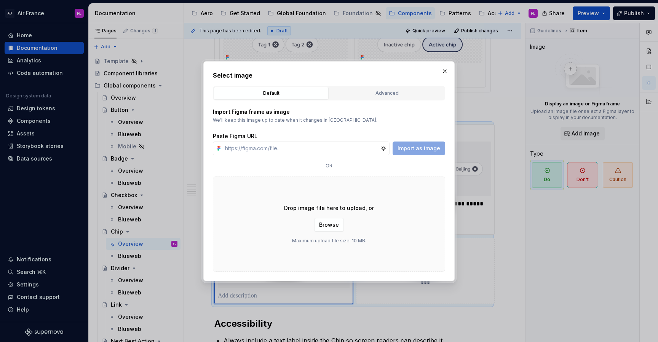
type textarea "*"
type input "[URL][DOMAIN_NAME]"
click at [427, 146] on span "Import as image" at bounding box center [419, 149] width 43 height 8
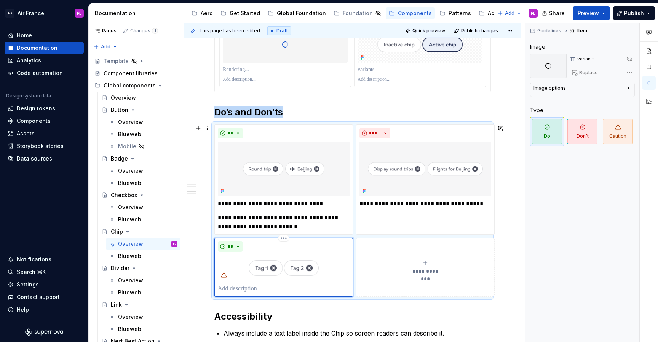
click at [282, 269] on img at bounding box center [284, 268] width 132 height 26
click at [585, 61] on div "Dismissible chips" at bounding box center [597, 59] width 40 height 6
click at [286, 240] on html "AD Air France FL Home Documentation Analytics Code automation Design system dat…" at bounding box center [329, 171] width 658 height 342
click at [291, 252] on div "Delete item" at bounding box center [312, 251] width 65 height 12
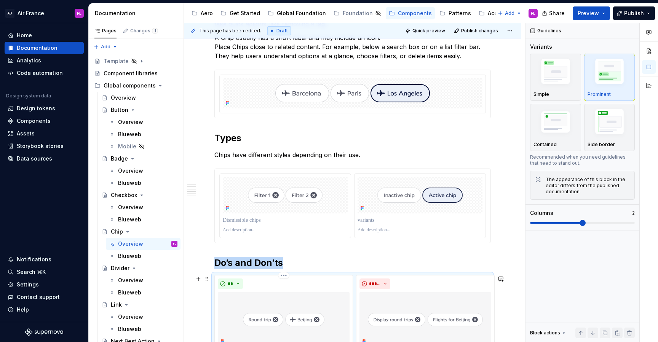
scroll to position [251, 0]
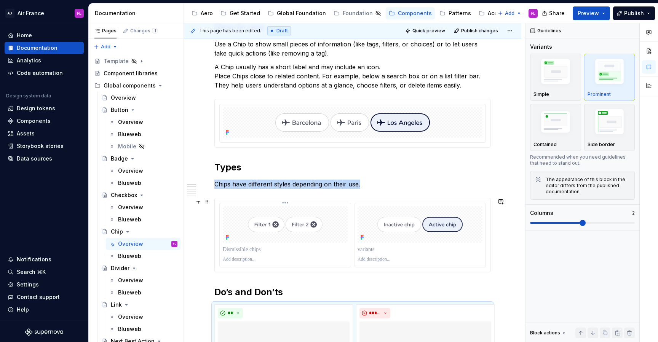
click at [270, 227] on img at bounding box center [285, 224] width 125 height 25
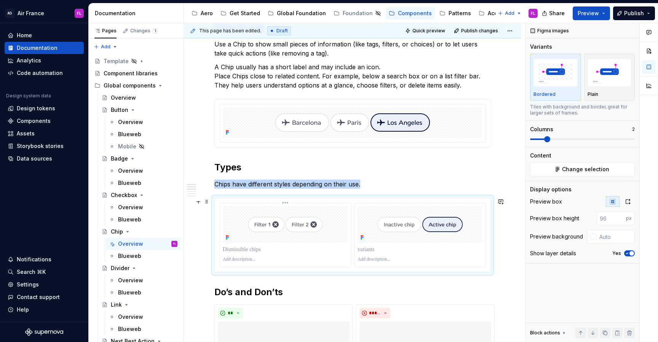
click at [272, 222] on img at bounding box center [285, 224] width 125 height 25
click at [567, 169] on span "Change selection" at bounding box center [585, 170] width 47 height 8
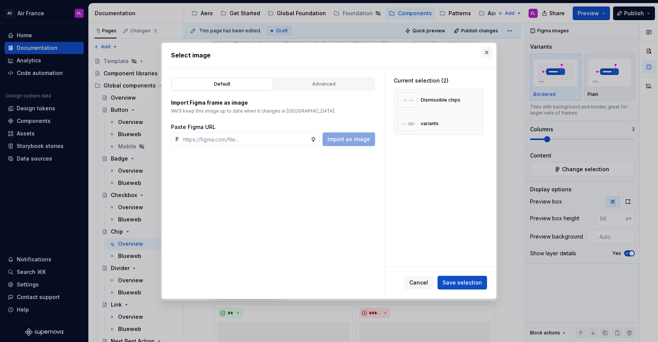
click at [489, 54] on button "button" at bounding box center [486, 52] width 11 height 11
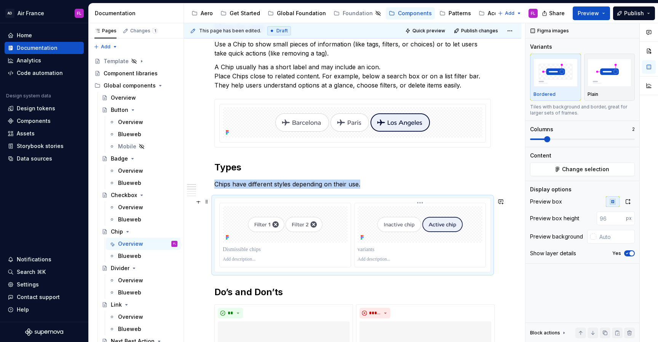
click at [408, 238] on div at bounding box center [420, 224] width 125 height 37
click at [565, 175] on button "Change selection" at bounding box center [582, 170] width 105 height 14
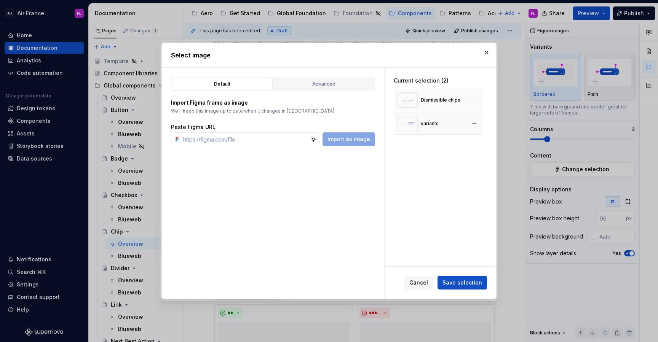
click at [445, 128] on div "variants" at bounding box center [438, 124] width 89 height 22
click at [484, 59] on h2 "Select image" at bounding box center [329, 55] width 316 height 9
click at [485, 54] on button "button" at bounding box center [486, 52] width 11 height 11
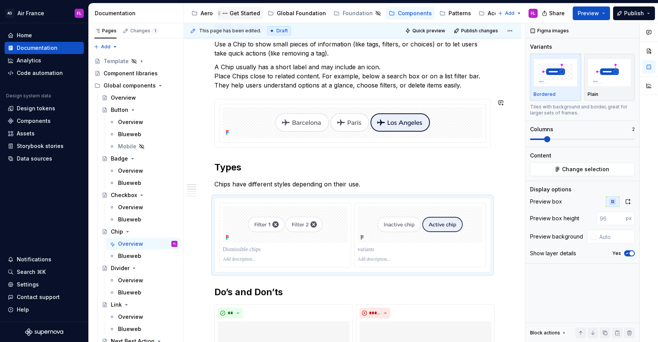
type textarea "*"
click at [236, 257] on p at bounding box center [285, 260] width 125 height 6
click at [234, 252] on p at bounding box center [285, 250] width 125 height 8
click at [228, 262] on p at bounding box center [285, 260] width 125 height 6
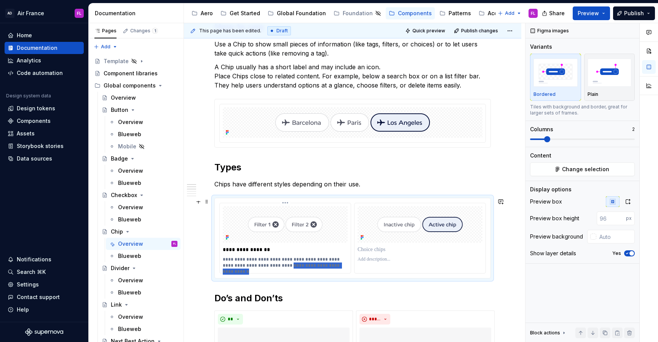
drag, startPoint x: 280, startPoint y: 265, endPoint x: 345, endPoint y: 267, distance: 65.1
click at [345, 267] on p "**********" at bounding box center [286, 263] width 127 height 12
click at [369, 250] on p at bounding box center [420, 250] width 125 height 8
click at [373, 262] on p at bounding box center [420, 260] width 125 height 6
click at [387, 260] on p at bounding box center [420, 260] width 125 height 6
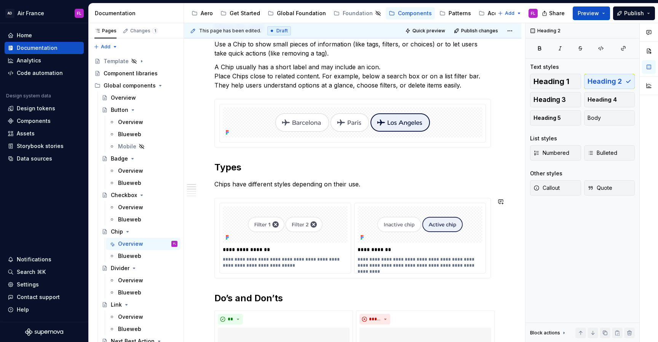
click at [390, 227] on img at bounding box center [420, 224] width 125 height 25
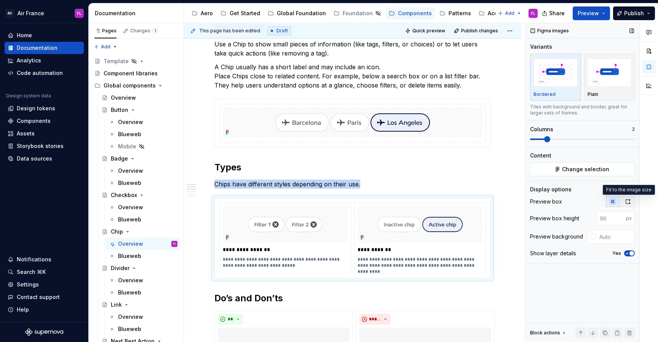
click at [625, 200] on icon "button" at bounding box center [628, 202] width 6 height 6
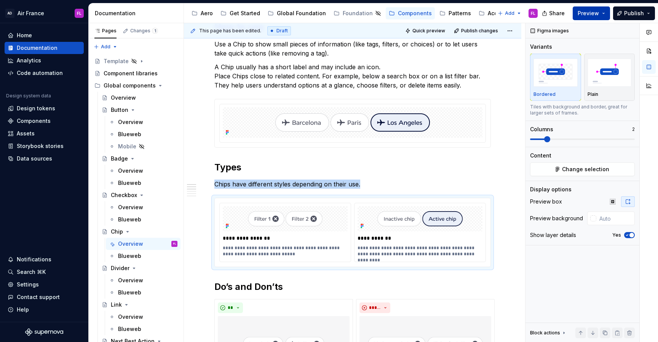
click at [606, 13] on button "Preview" at bounding box center [591, 13] width 37 height 14
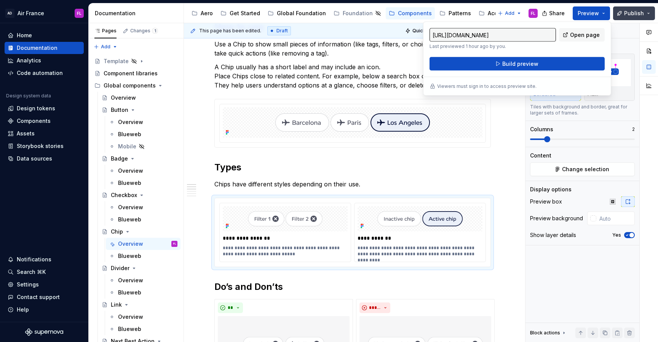
click at [650, 12] on button "Publish" at bounding box center [634, 13] width 42 height 14
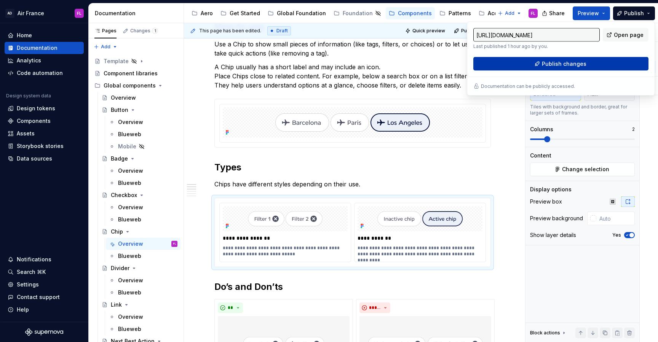
click at [573, 66] on span "Publish changes" at bounding box center [564, 64] width 45 height 8
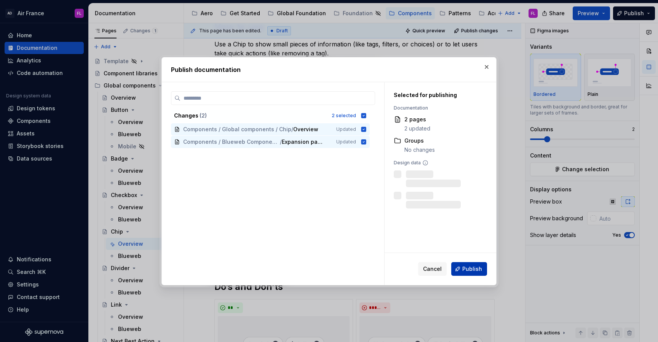
click at [462, 266] on button "Publish" at bounding box center [469, 269] width 36 height 14
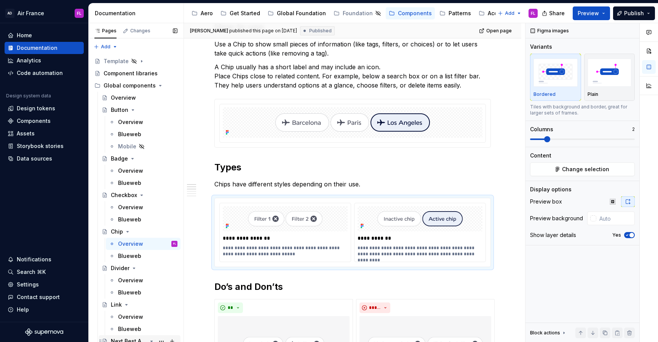
type textarea "*"
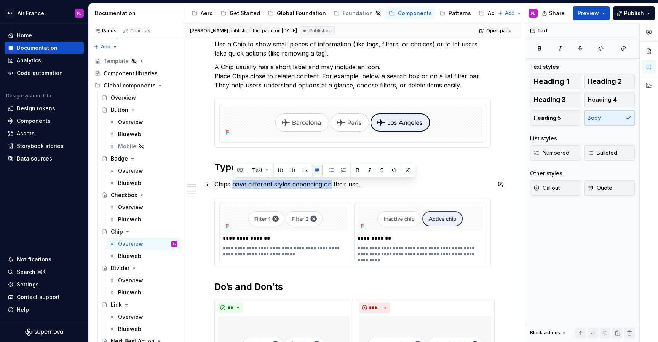
drag, startPoint x: 233, startPoint y: 186, endPoint x: 332, endPoint y: 188, distance: 99.0
click at [332, 188] on p "Chips have different styles depending on their use." at bounding box center [352, 184] width 276 height 9
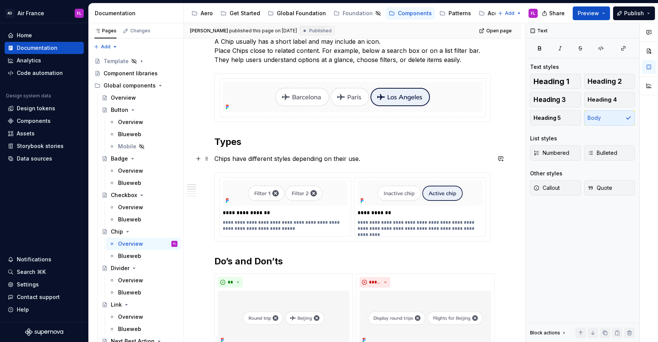
scroll to position [278, 0]
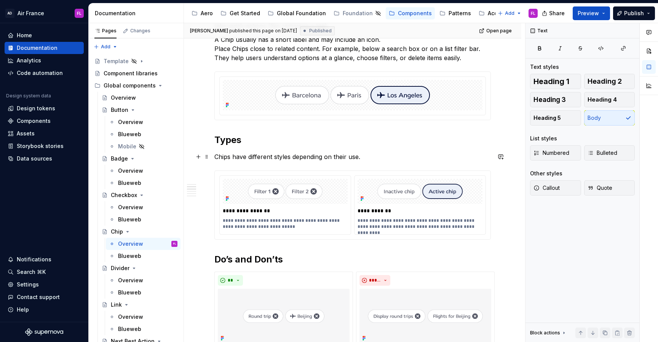
click at [364, 157] on p "Chips have different styles depending on their use." at bounding box center [352, 156] width 276 height 9
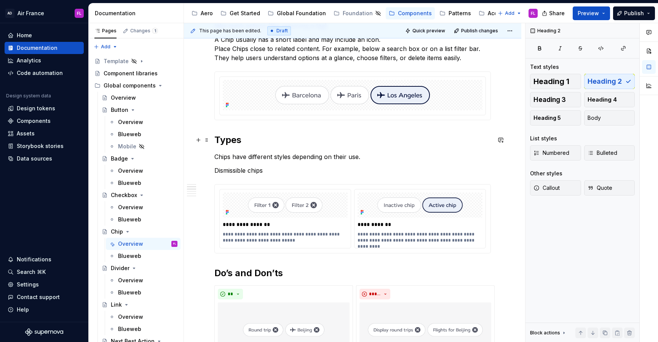
click at [227, 143] on h2 "Types" at bounding box center [352, 140] width 276 height 12
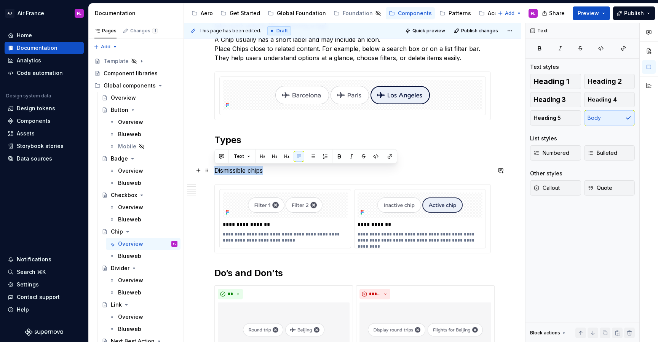
drag, startPoint x: 271, startPoint y: 174, endPoint x: 212, endPoint y: 173, distance: 58.7
click at [547, 98] on span "Heading 3" at bounding box center [550, 100] width 32 height 8
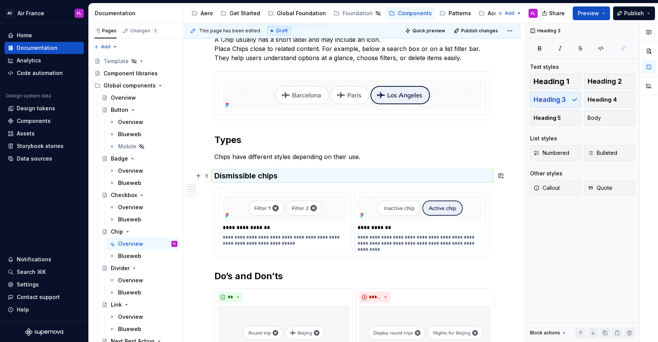
click at [285, 176] on h3 "Dismissible chips" at bounding box center [352, 176] width 276 height 11
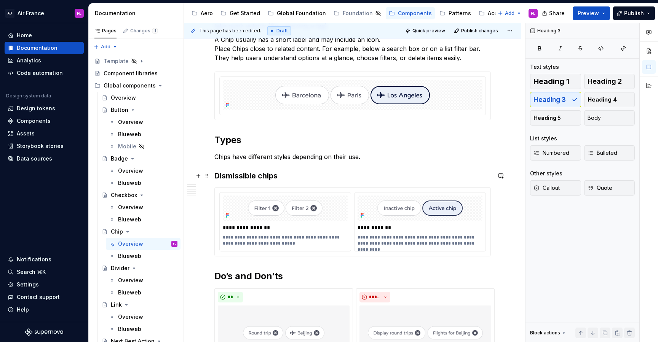
click at [285, 176] on h3 "Dismissible chips" at bounding box center [352, 176] width 276 height 11
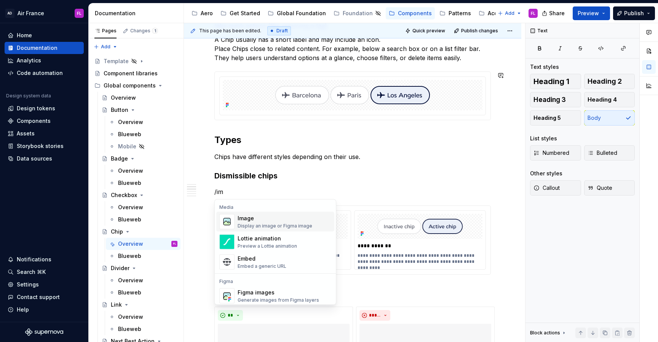
click at [268, 226] on div "Display an image or Figma image" at bounding box center [275, 226] width 75 height 6
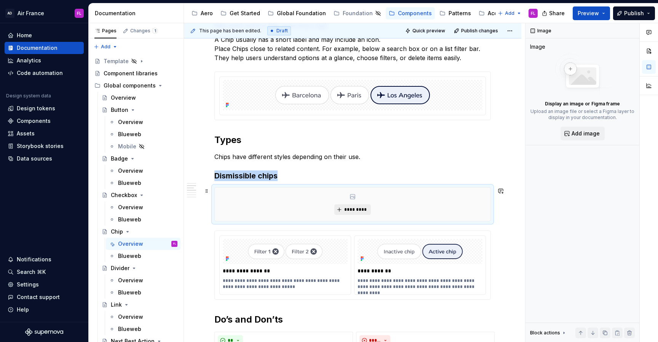
click at [362, 213] on span "*********" at bounding box center [355, 210] width 23 height 6
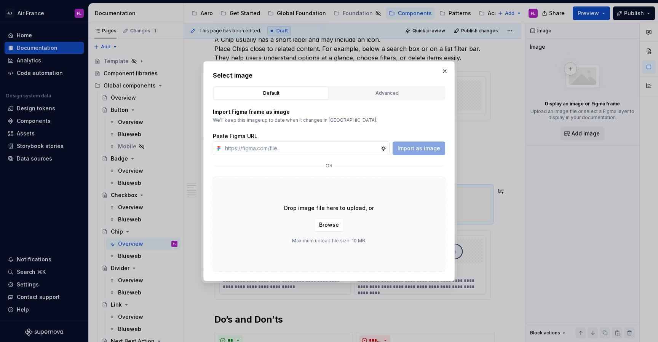
type textarea "*"
type input "[URL][DOMAIN_NAME]"
click at [421, 147] on span "Import as image" at bounding box center [419, 149] width 43 height 8
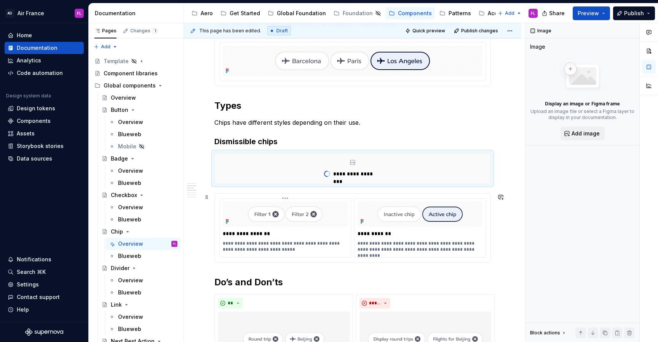
scroll to position [329, 0]
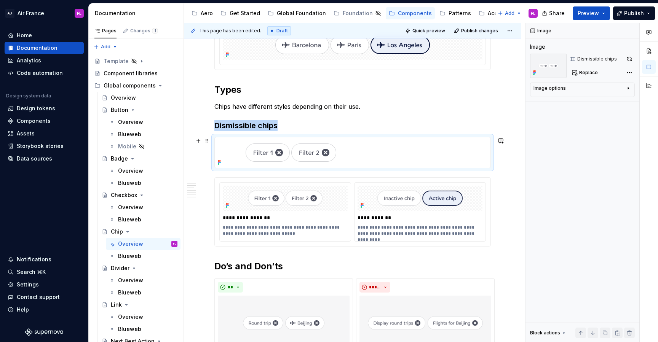
click at [364, 153] on img at bounding box center [291, 152] width 152 height 30
click at [555, 89] on div "Image options" at bounding box center [550, 88] width 32 height 6
click at [612, 102] on icon "button" at bounding box center [609, 100] width 6 height 6
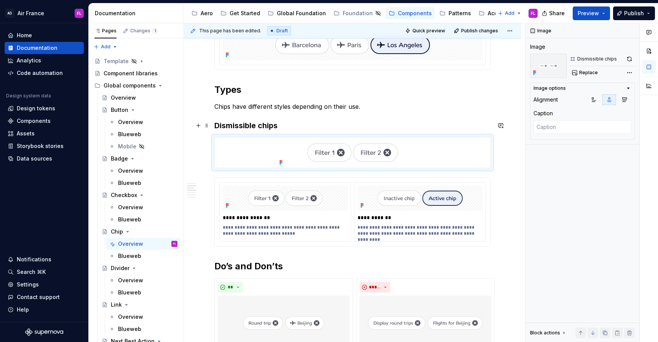
click at [398, 128] on h3 "Dismissible chips" at bounding box center [352, 125] width 276 height 11
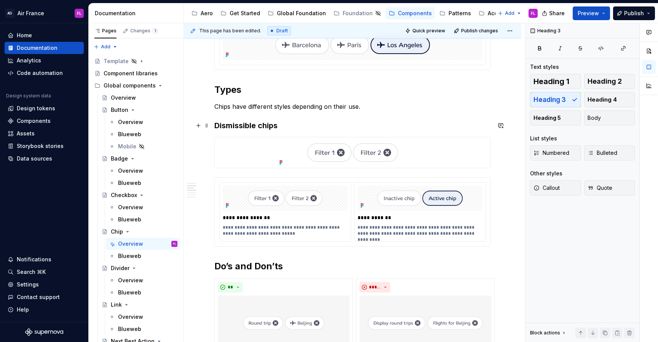
click at [216, 126] on h3 "Dismissible chips" at bounding box center [352, 125] width 276 height 11
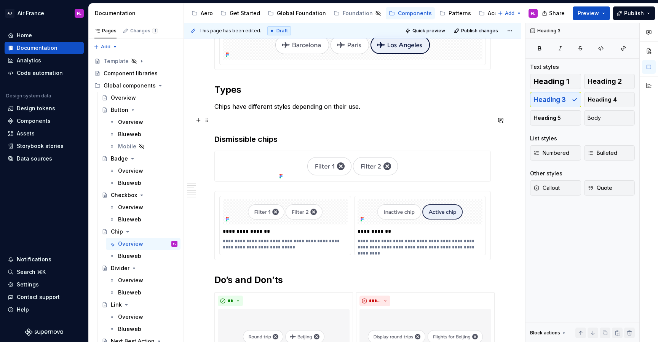
click at [219, 124] on p at bounding box center [352, 120] width 276 height 9
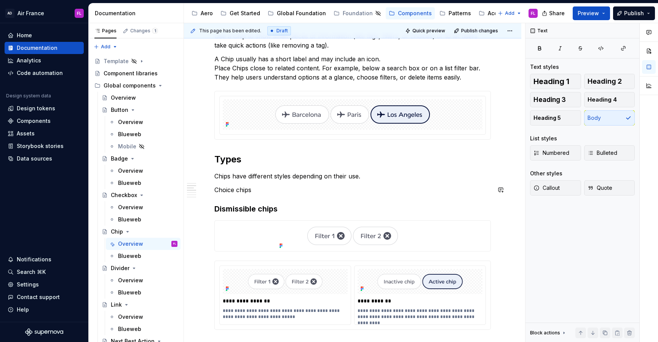
scroll to position [254, 0]
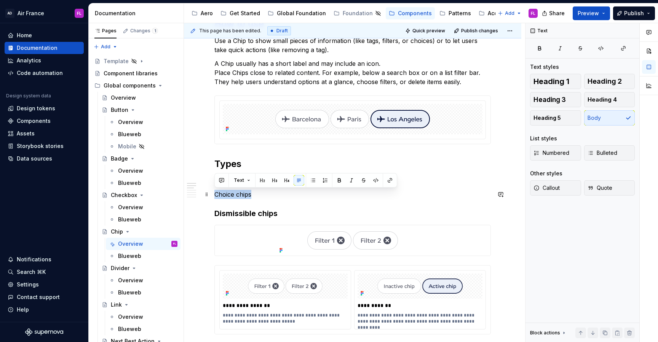
drag, startPoint x: 266, startPoint y: 193, endPoint x: 212, endPoint y: 193, distance: 54.1
click at [345, 211] on h3 "Dismissible chips" at bounding box center [352, 213] width 276 height 11
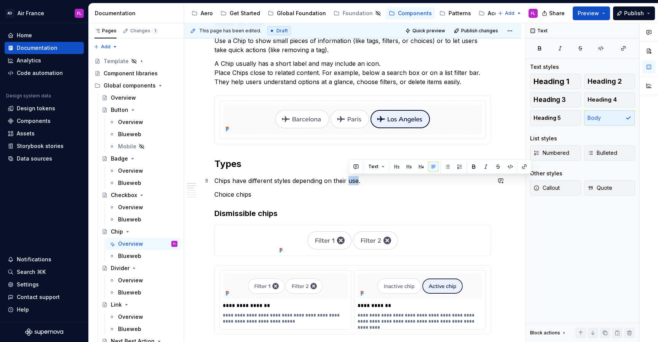
drag, startPoint x: 349, startPoint y: 181, endPoint x: 359, endPoint y: 180, distance: 10.3
click at [359, 181] on p "Chips have different styles depending on their use." at bounding box center [352, 180] width 276 height 9
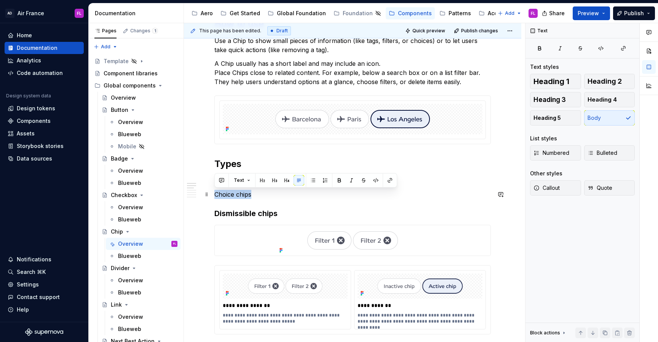
drag, startPoint x: 253, startPoint y: 195, endPoint x: 211, endPoint y: 196, distance: 41.9
click at [554, 101] on span "Heading 3" at bounding box center [550, 100] width 32 height 8
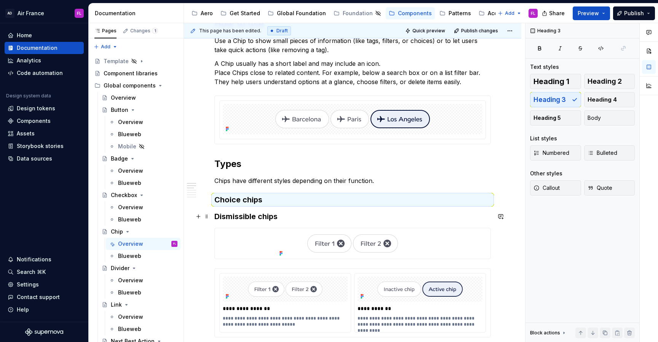
click at [243, 216] on h3 "Dismissible chips" at bounding box center [352, 216] width 276 height 11
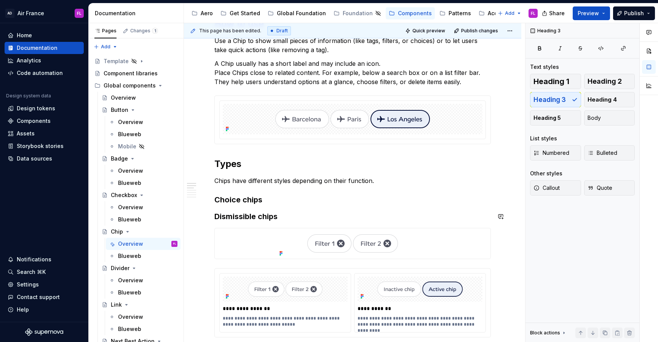
click at [239, 203] on h3 "Choice chips" at bounding box center [352, 200] width 276 height 11
click at [267, 202] on h3 "Choice chips" at bounding box center [352, 200] width 276 height 11
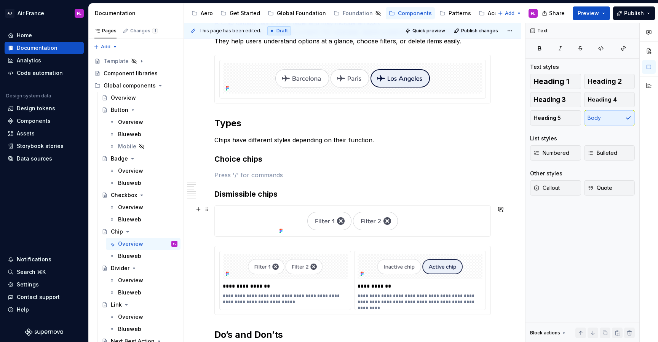
scroll to position [288, 0]
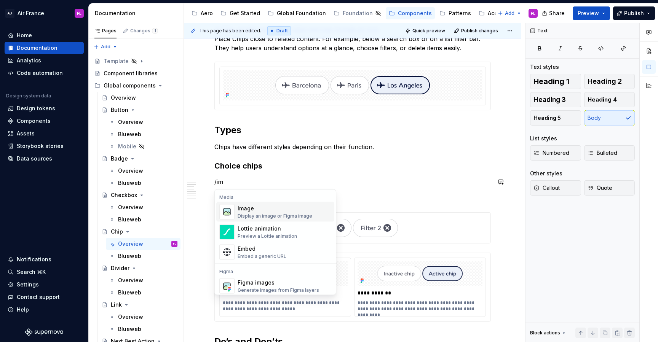
click at [291, 209] on div "Image" at bounding box center [275, 209] width 75 height 8
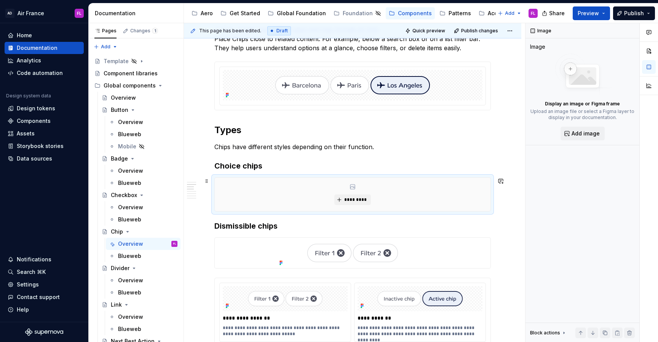
click at [315, 193] on div "*********" at bounding box center [353, 195] width 276 height 34
click at [354, 203] on button "*********" at bounding box center [352, 200] width 36 height 11
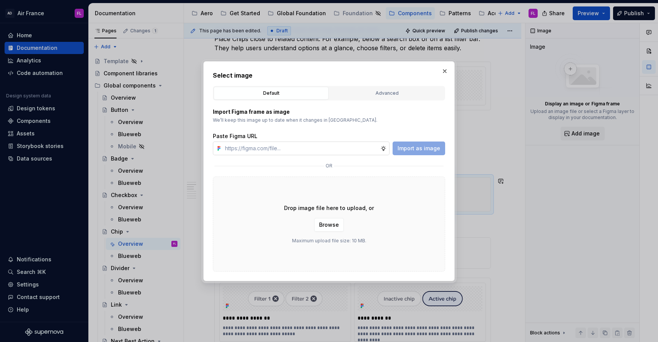
type textarea "*"
type input "https://www.figma.com/design/kfPV9M0mDLxW9WQiNzP0S1/Supernova-assets?node-id=27…"
click at [420, 147] on span "Import as image" at bounding box center [419, 149] width 43 height 8
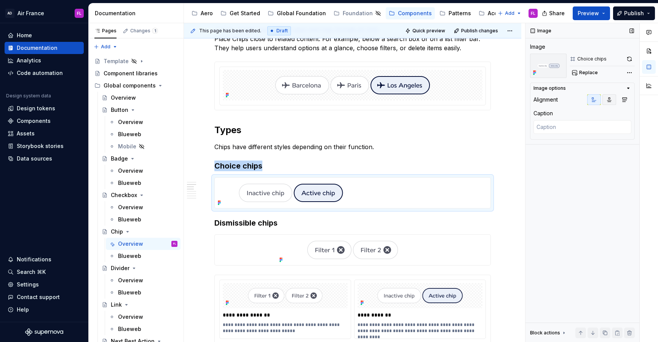
click at [612, 99] on icon "button" at bounding box center [609, 100] width 6 height 6
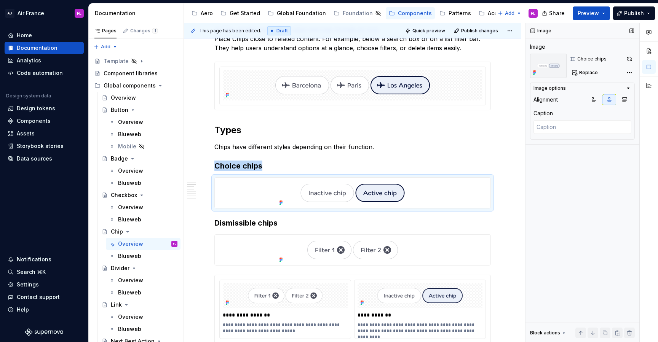
click at [628, 88] on icon "button" at bounding box center [629, 88] width 2 height 1
click at [628, 88] on icon "button" at bounding box center [628, 88] width 6 height 6
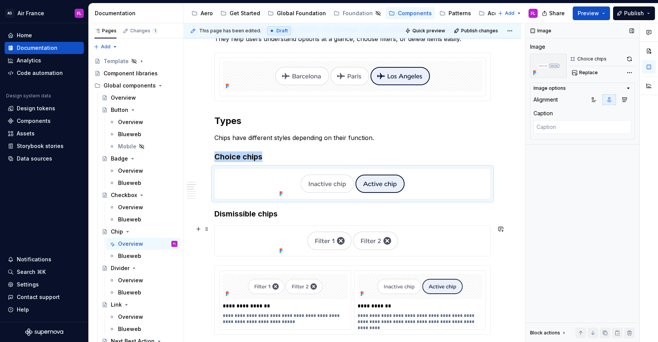
scroll to position [304, 0]
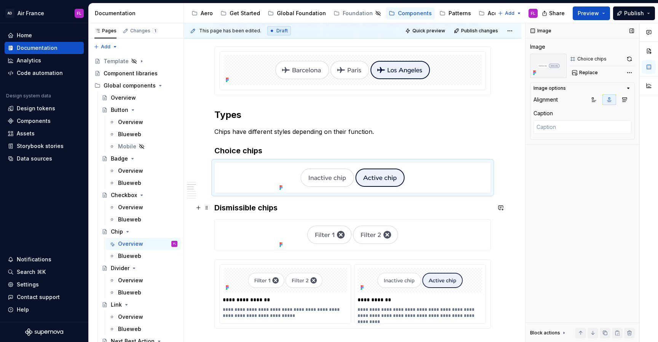
click at [214, 205] on h3 "Dismissible chips" at bounding box center [352, 208] width 276 height 11
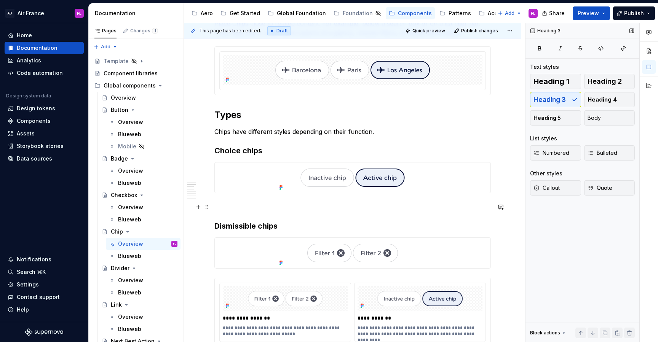
click at [222, 203] on p at bounding box center [352, 207] width 276 height 9
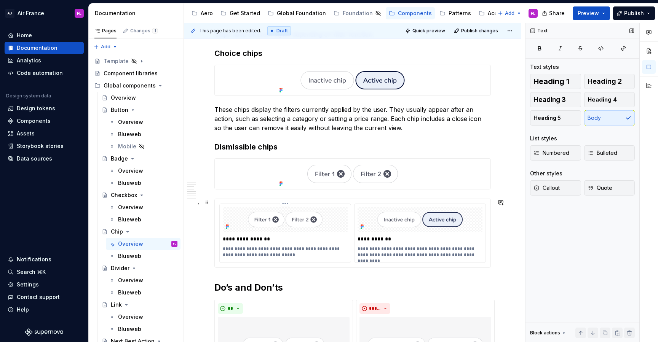
scroll to position [406, 0]
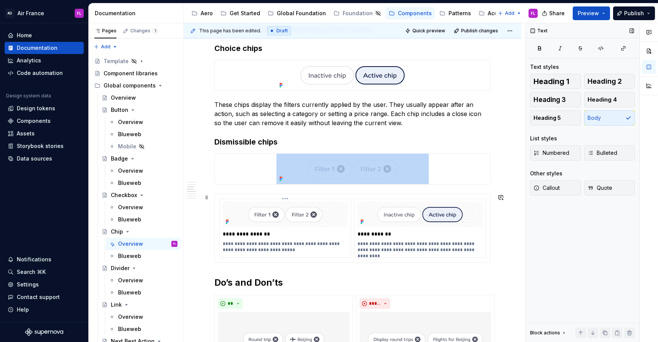
click at [257, 226] on img at bounding box center [285, 214] width 125 height 25
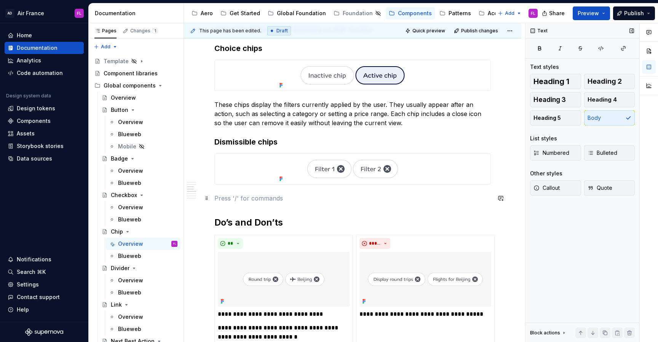
click at [264, 200] on p at bounding box center [352, 198] width 276 height 9
click at [391, 125] on p "These chips display the filters currently applied by the user. They usually app…" at bounding box center [352, 113] width 276 height 27
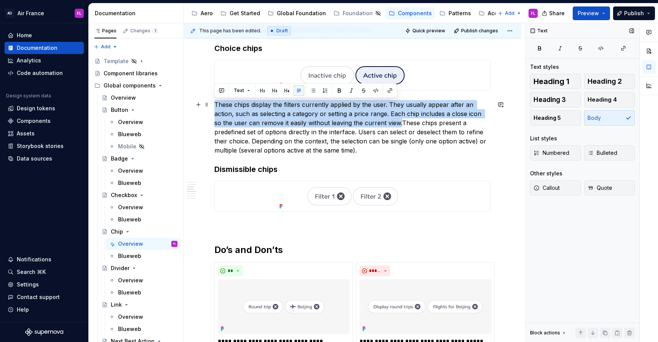
drag, startPoint x: 382, startPoint y: 124, endPoint x: 213, endPoint y: 105, distance: 169.8
click at [213, 105] on div "**********" at bounding box center [352, 299] width 337 height 1146
copy p "These chips display the filters currently applied by the user. They usually app…"
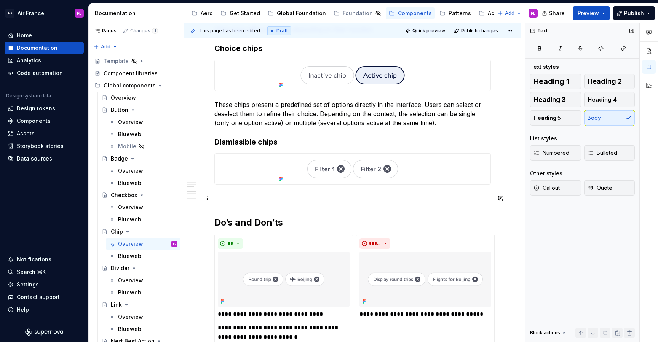
click at [282, 199] on p at bounding box center [352, 198] width 276 height 9
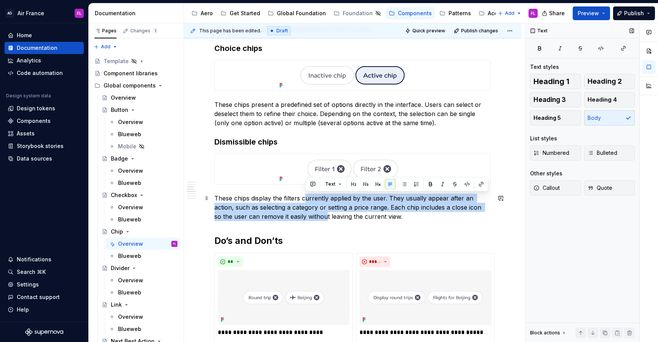
drag, startPoint x: 304, startPoint y: 200, endPoint x: 308, endPoint y: 216, distance: 16.4
click at [308, 216] on p "These chips display the filters currently applied by the user. They usually app…" at bounding box center [352, 207] width 276 height 27
drag, startPoint x: 315, startPoint y: 217, endPoint x: 315, endPoint y: 202, distance: 14.9
click at [315, 202] on p "These chips display the filters currently applied by the user. They usually app…" at bounding box center [352, 207] width 276 height 27
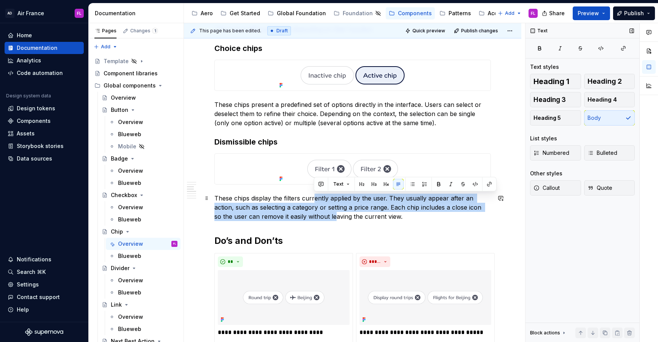
click at [315, 202] on p "These chips display the filters currently applied by the user. They usually app…" at bounding box center [352, 207] width 276 height 27
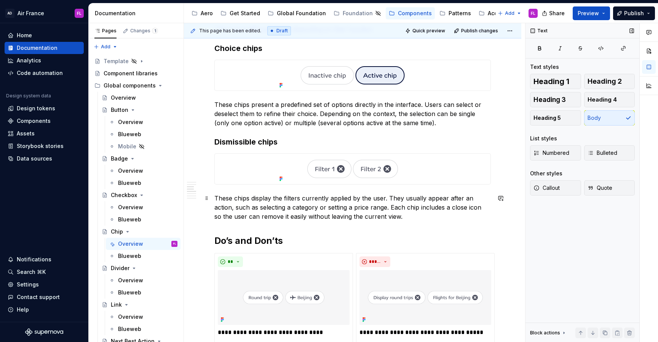
click at [459, 209] on p "These chips display the filters currently applied by the user. They usually app…" at bounding box center [352, 207] width 276 height 27
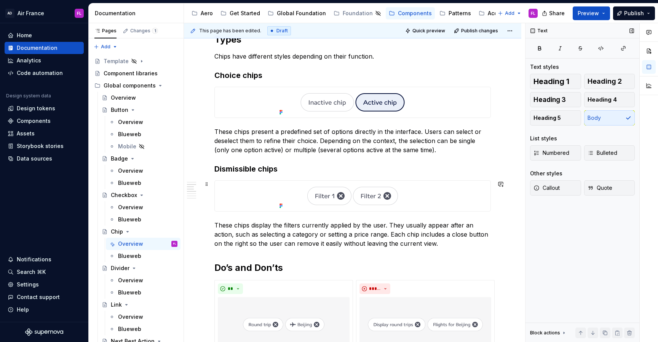
scroll to position [378, 0]
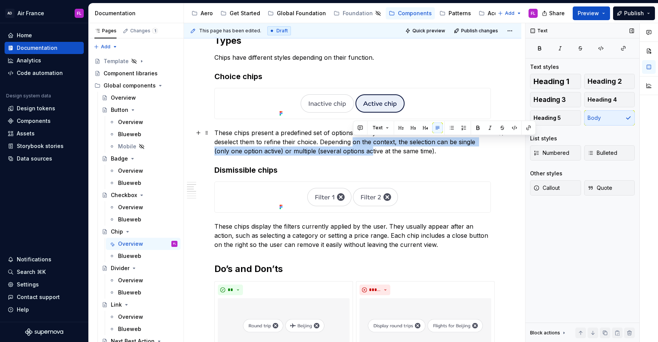
drag, startPoint x: 353, startPoint y: 139, endPoint x: 354, endPoint y: 149, distance: 9.9
click at [354, 149] on p "These chips present a predefined set of options directly in the interface. User…" at bounding box center [352, 141] width 276 height 27
click at [205, 248] on div "**********" at bounding box center [352, 322] width 337 height 1137
drag, startPoint x: 355, startPoint y: 153, endPoint x: 353, endPoint y: 141, distance: 11.7
click at [353, 141] on p "These chips present a predefined set of options directly in the interface. User…" at bounding box center [352, 141] width 276 height 27
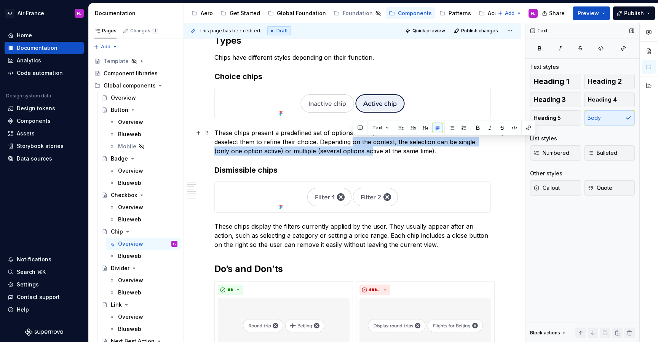
click at [353, 141] on p "These chips present a predefined set of options directly in the interface. User…" at bounding box center [352, 141] width 276 height 27
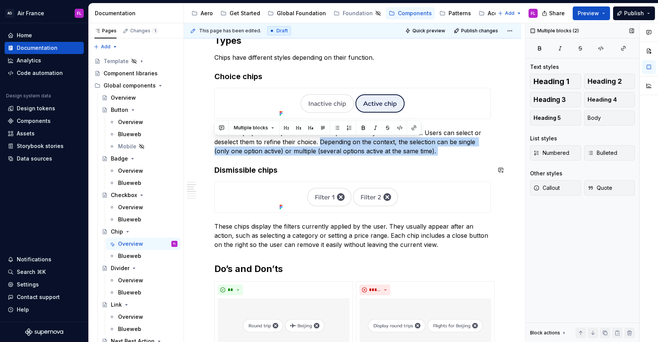
drag, startPoint x: 320, startPoint y: 142, endPoint x: 430, endPoint y: 157, distance: 111.3
click at [430, 157] on div "**********" at bounding box center [352, 276] width 276 height 1007
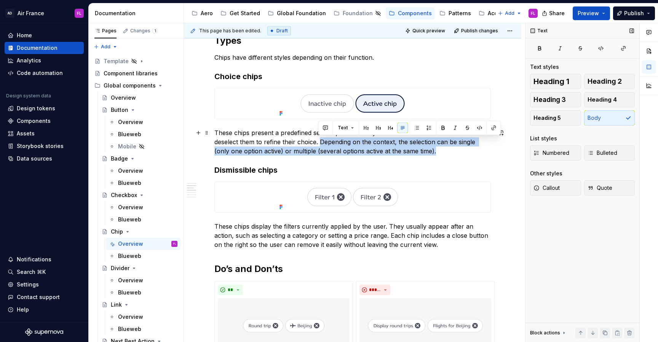
drag, startPoint x: 419, startPoint y: 150, endPoint x: 320, endPoint y: 144, distance: 99.6
click at [320, 144] on p "These chips present a predefined set of options directly in the interface. User…" at bounding box center [352, 141] width 276 height 27
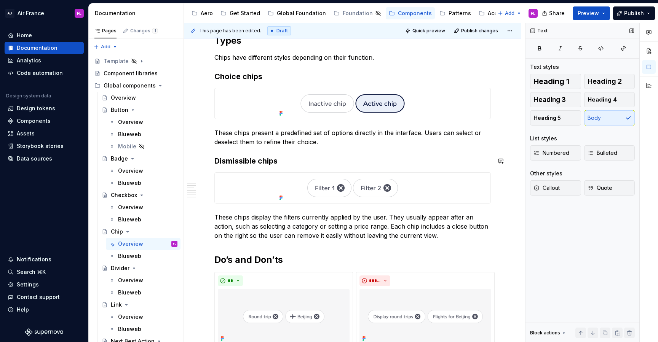
click at [259, 152] on div "**********" at bounding box center [352, 272] width 276 height 998
click at [249, 241] on div "**********" at bounding box center [352, 272] width 276 height 998
click at [249, 238] on p "These chips display the filters currently applied by the user. They usually app…" at bounding box center [352, 226] width 276 height 27
click at [644, 13] on span "Publish" at bounding box center [634, 14] width 20 height 8
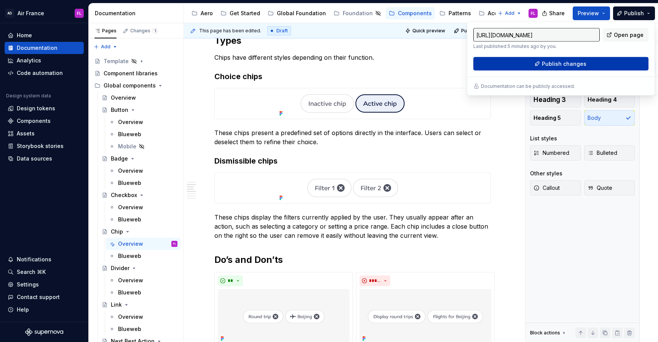
click at [578, 69] on button "Publish changes" at bounding box center [560, 64] width 175 height 14
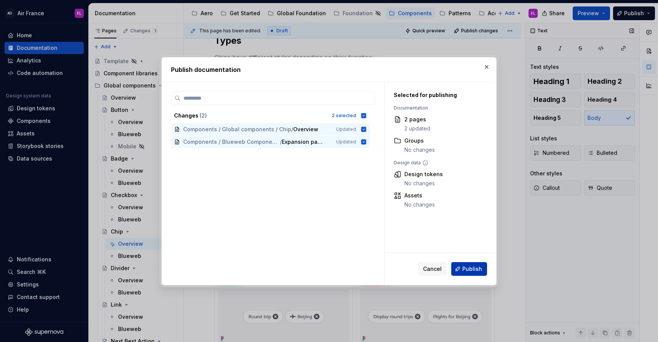
click at [465, 270] on span "Publish" at bounding box center [472, 269] width 20 height 8
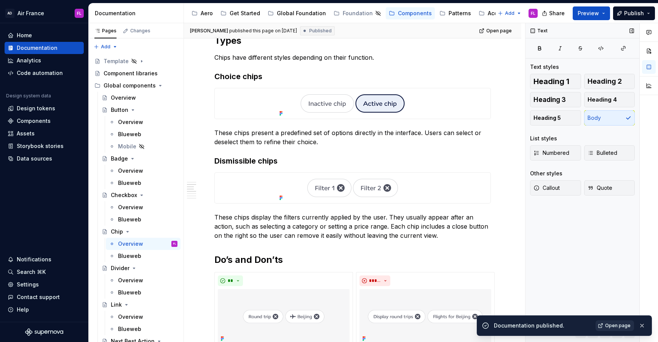
click at [609, 324] on span "Open page" at bounding box center [618, 326] width 26 height 6
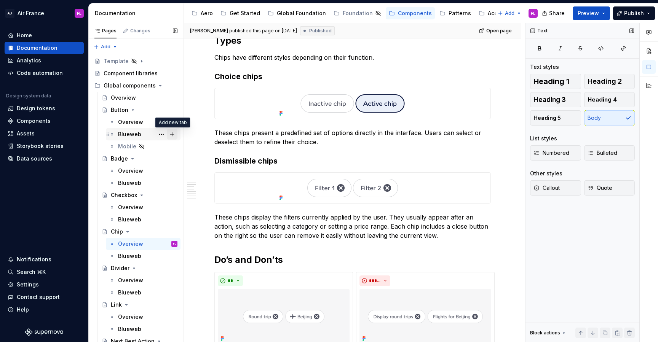
type textarea "*"
